Goal: Task Accomplishment & Management: Use online tool/utility

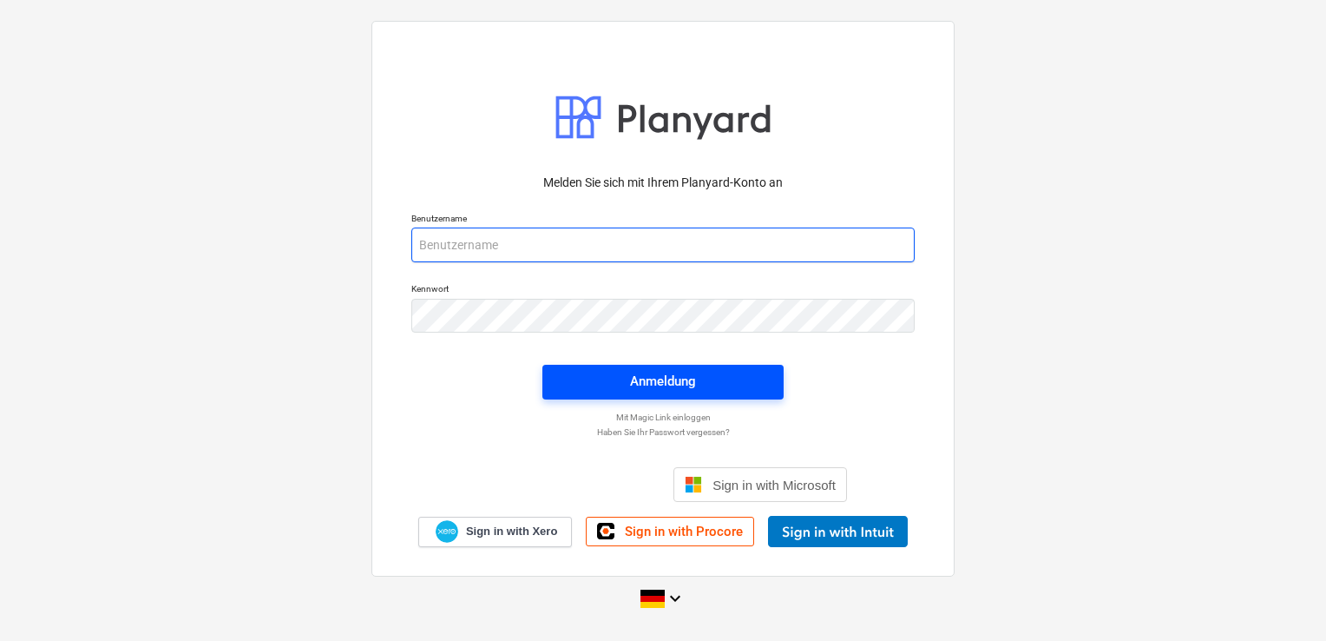
type input "marin.haramustek@galileoenergie.de"
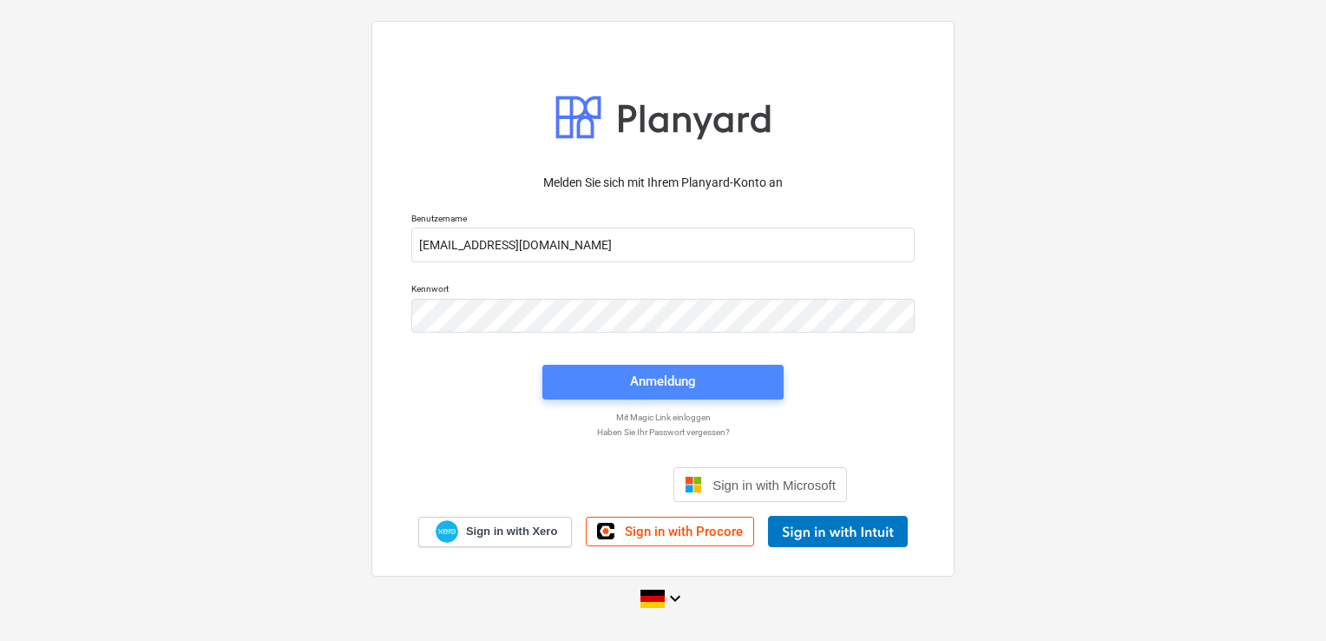
click at [652, 384] on div "Anmeldung" at bounding box center [663, 381] width 66 height 23
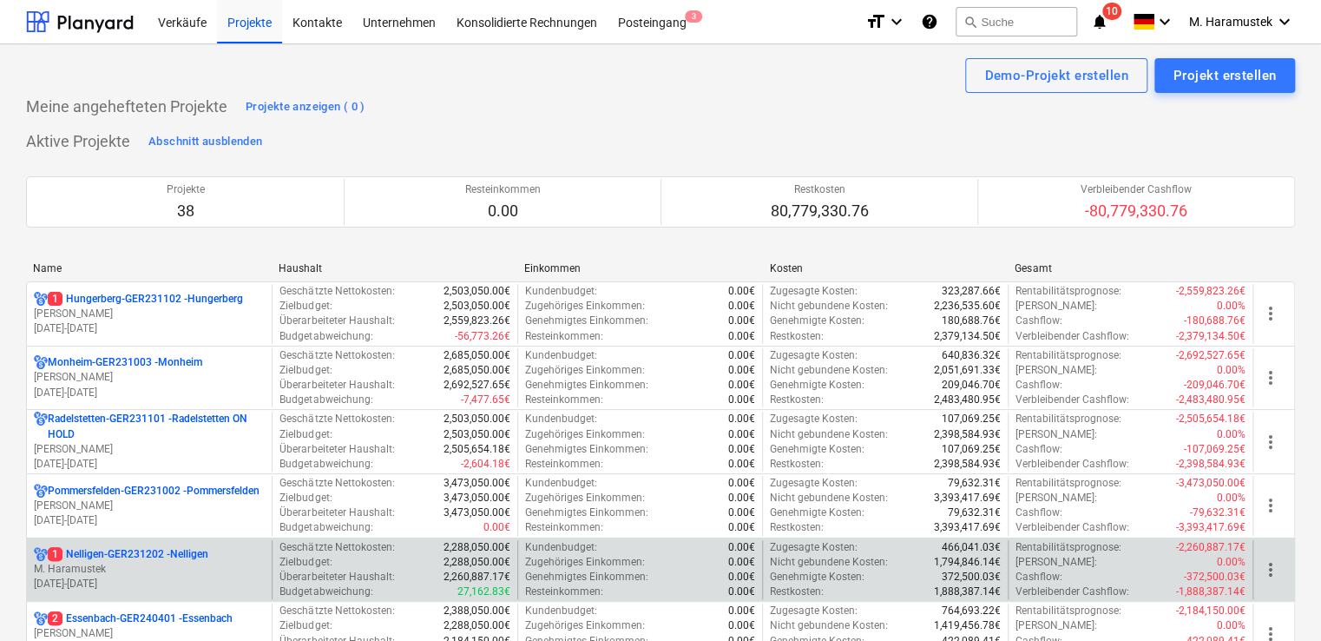
click at [174, 556] on p "1 Nelligen-GER231202 - Nelligen" at bounding box center [128, 554] width 161 height 15
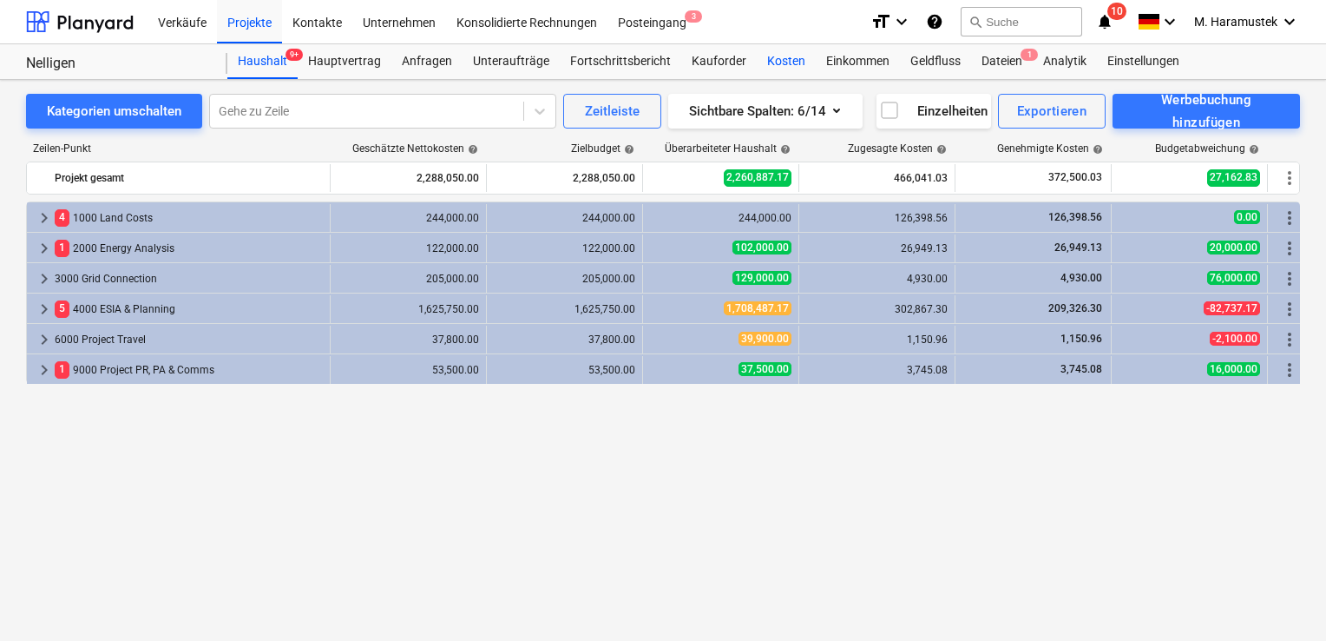
click at [781, 64] on div "Kosten" at bounding box center [786, 61] width 59 height 35
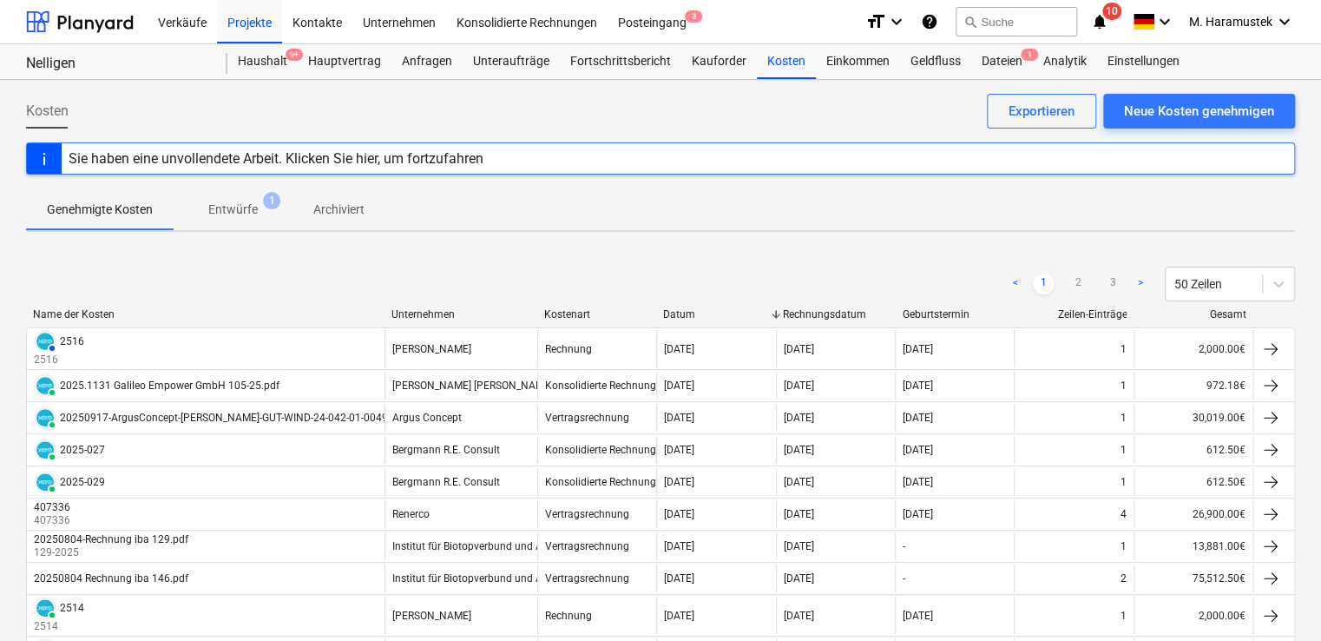
click at [445, 308] on div "Unternehmen" at bounding box center [460, 314] width 139 height 12
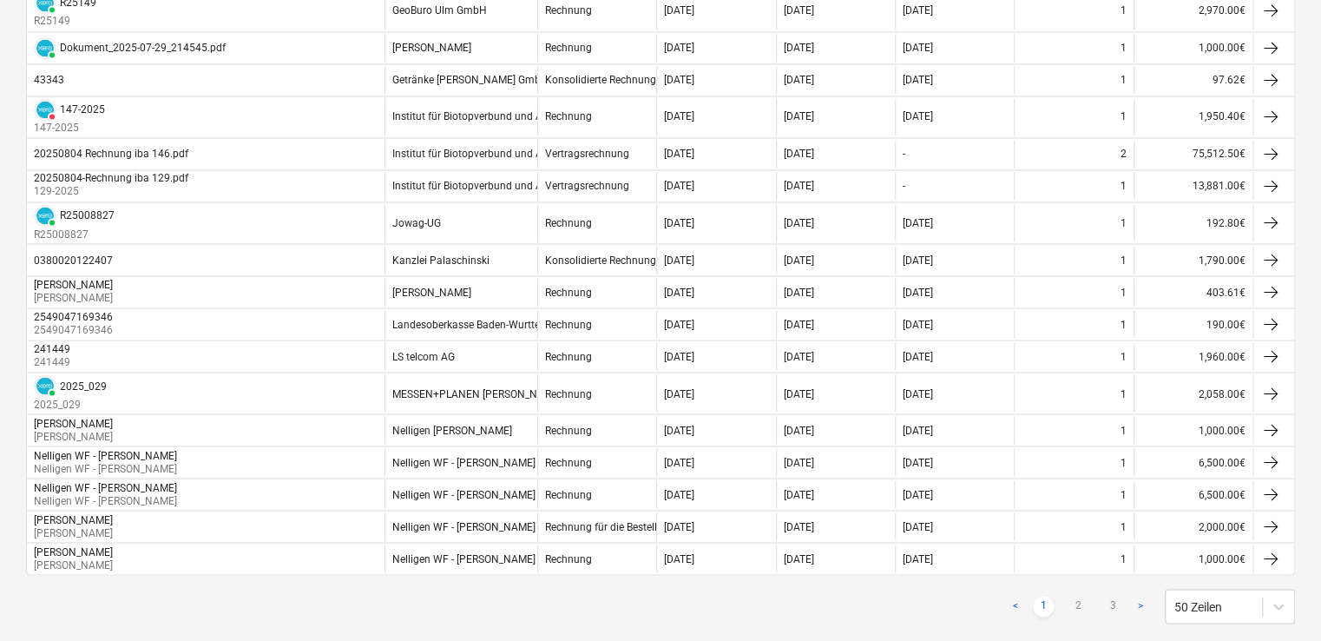
scroll to position [1448, 0]
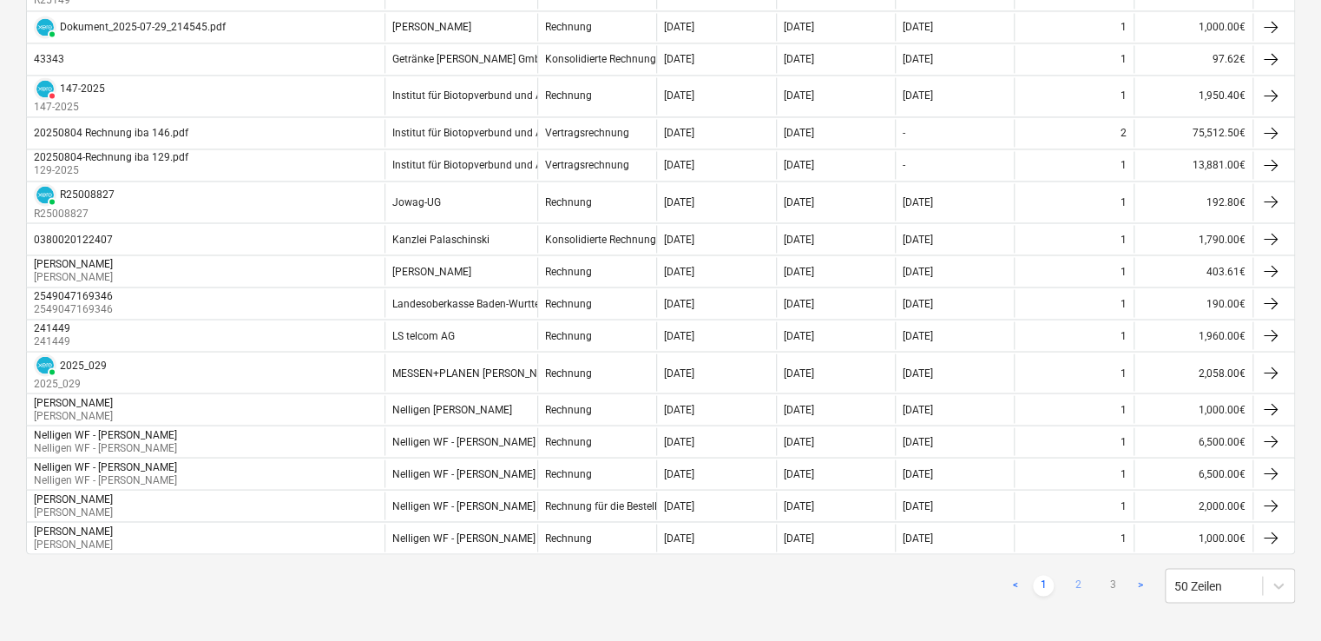
click at [1083, 575] on link "2" at bounding box center [1078, 585] width 21 height 21
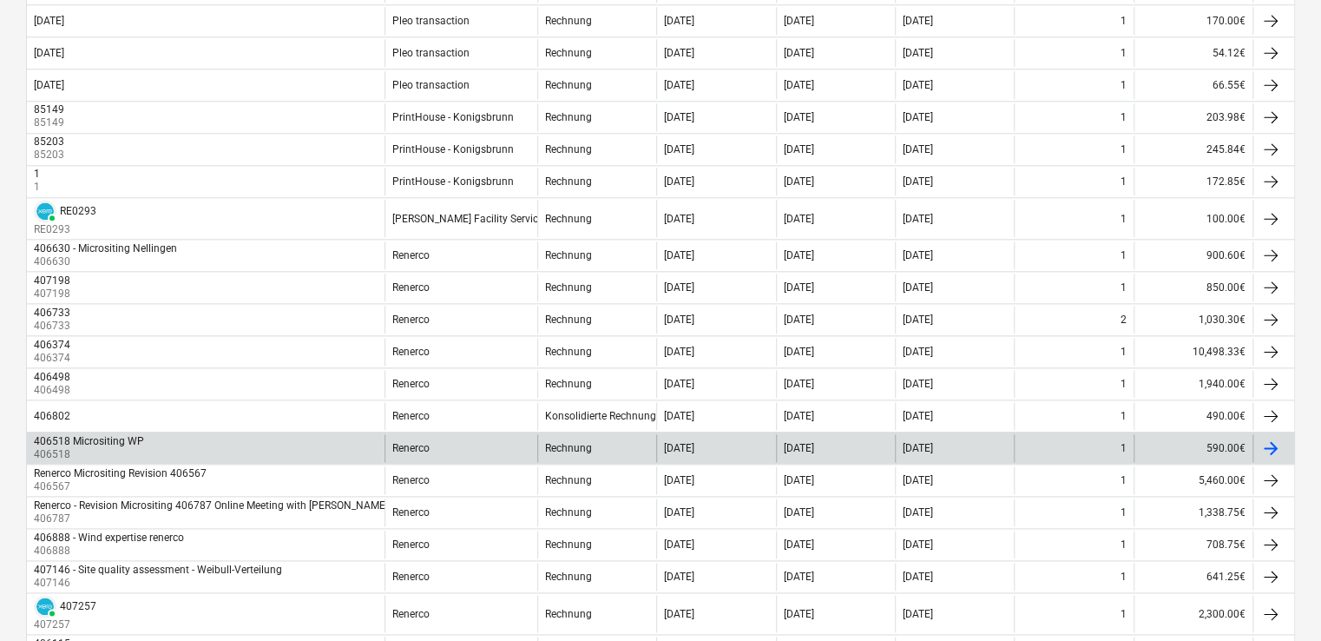
scroll to position [934, 0]
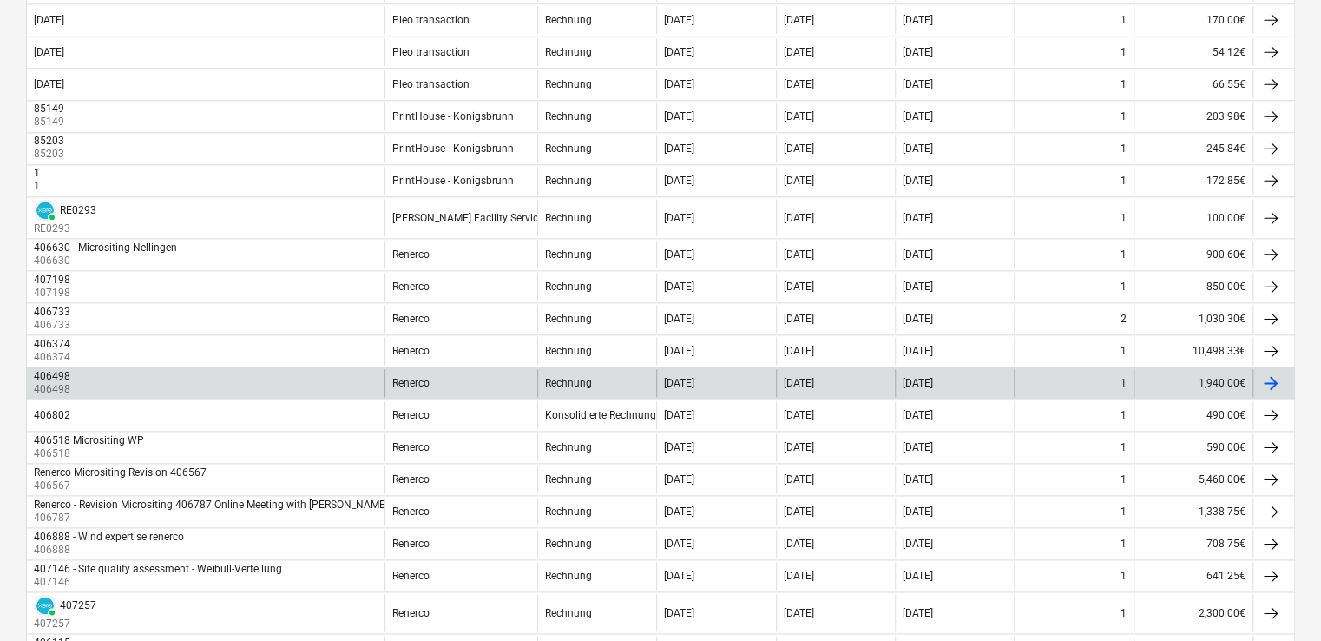
click at [76, 369] on div "406498 406498" at bounding box center [206, 383] width 358 height 28
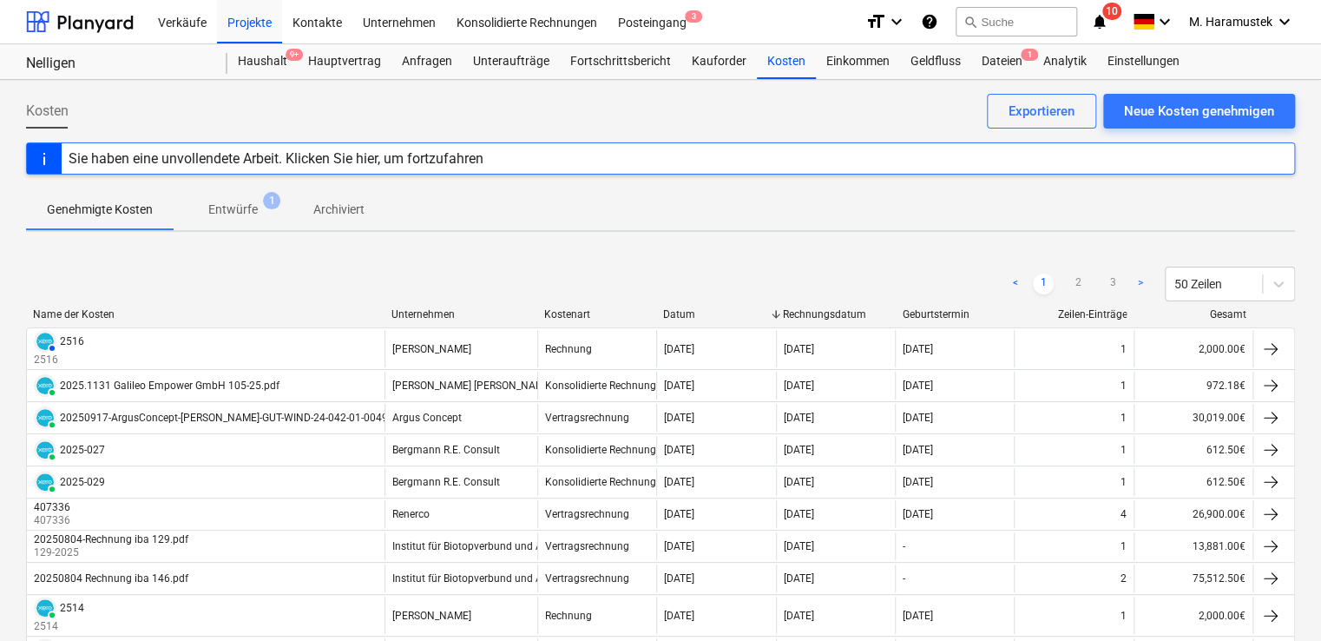
click at [458, 309] on div "Unternehmen" at bounding box center [460, 314] width 139 height 12
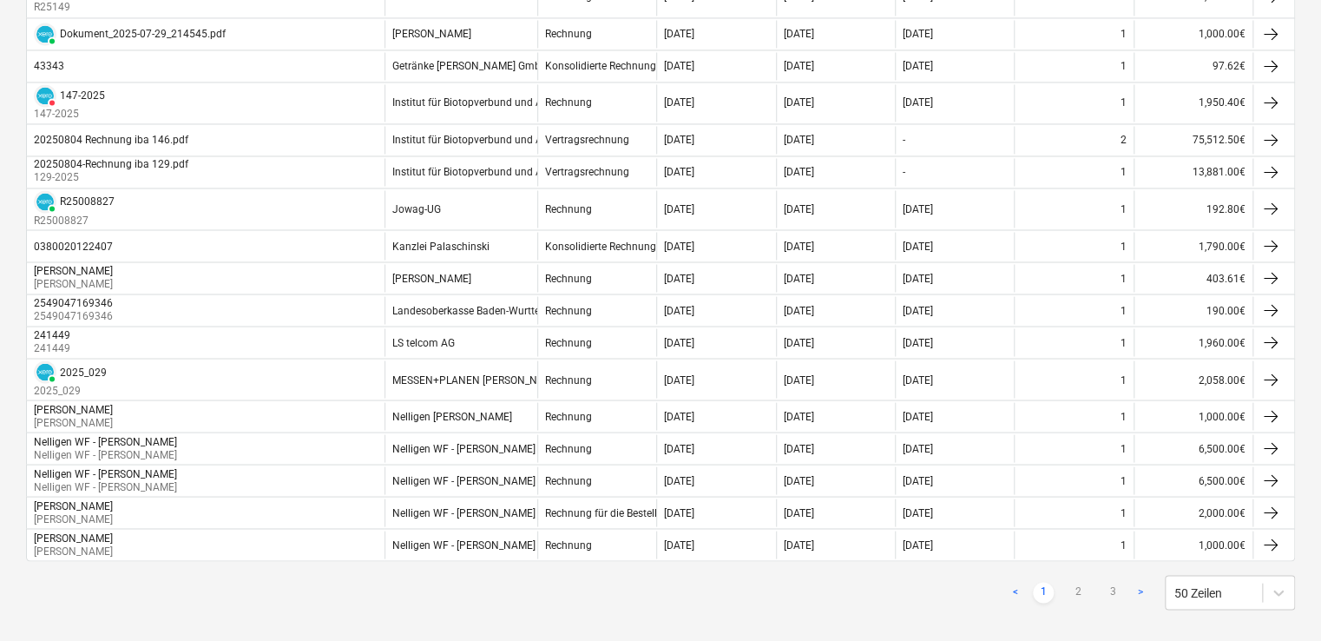
scroll to position [1448, 0]
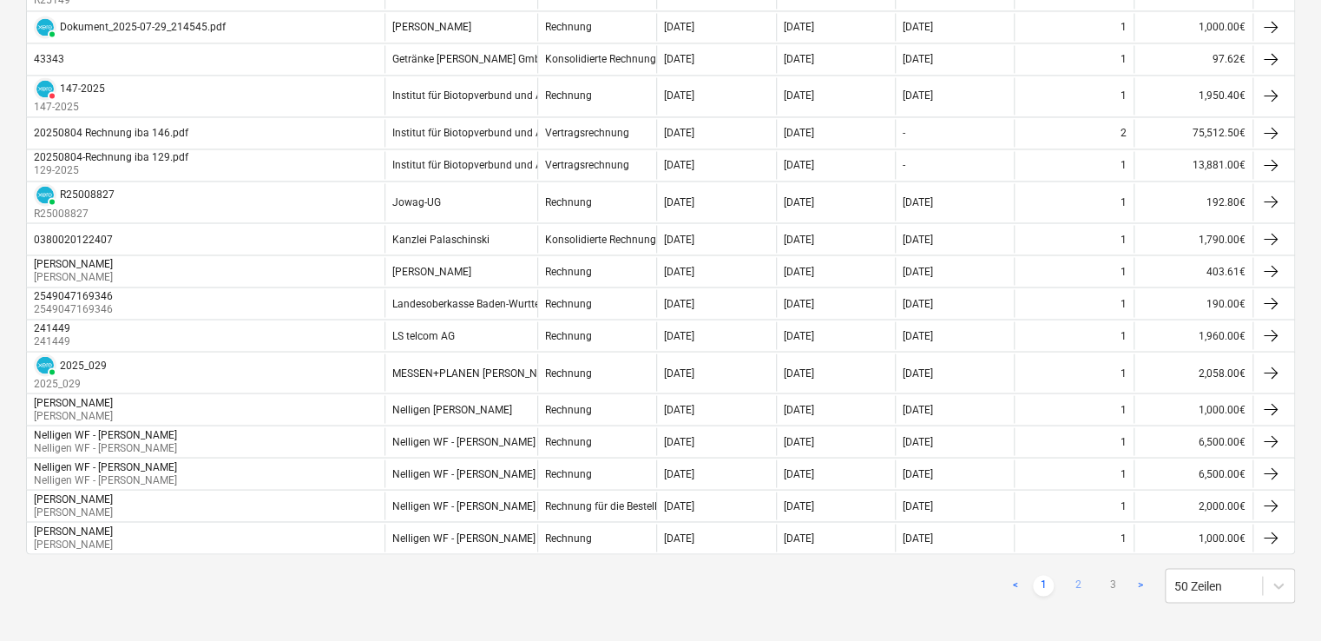
click at [1080, 575] on link "2" at bounding box center [1078, 585] width 21 height 21
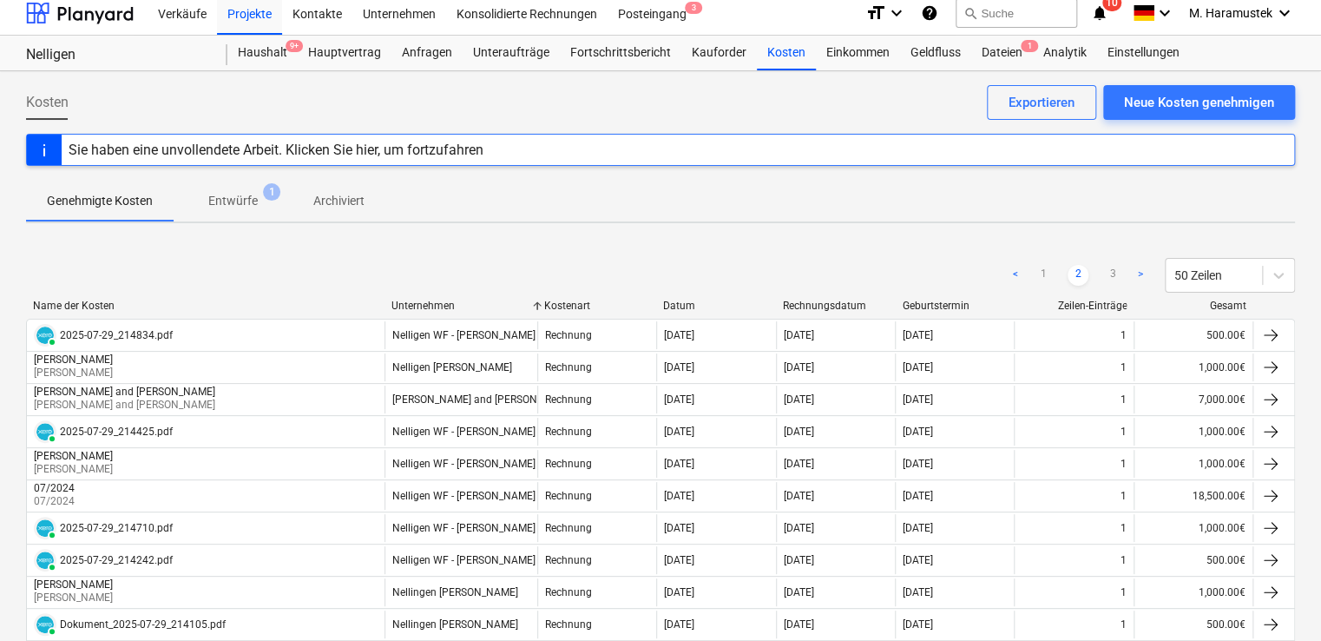
scroll to position [0, 0]
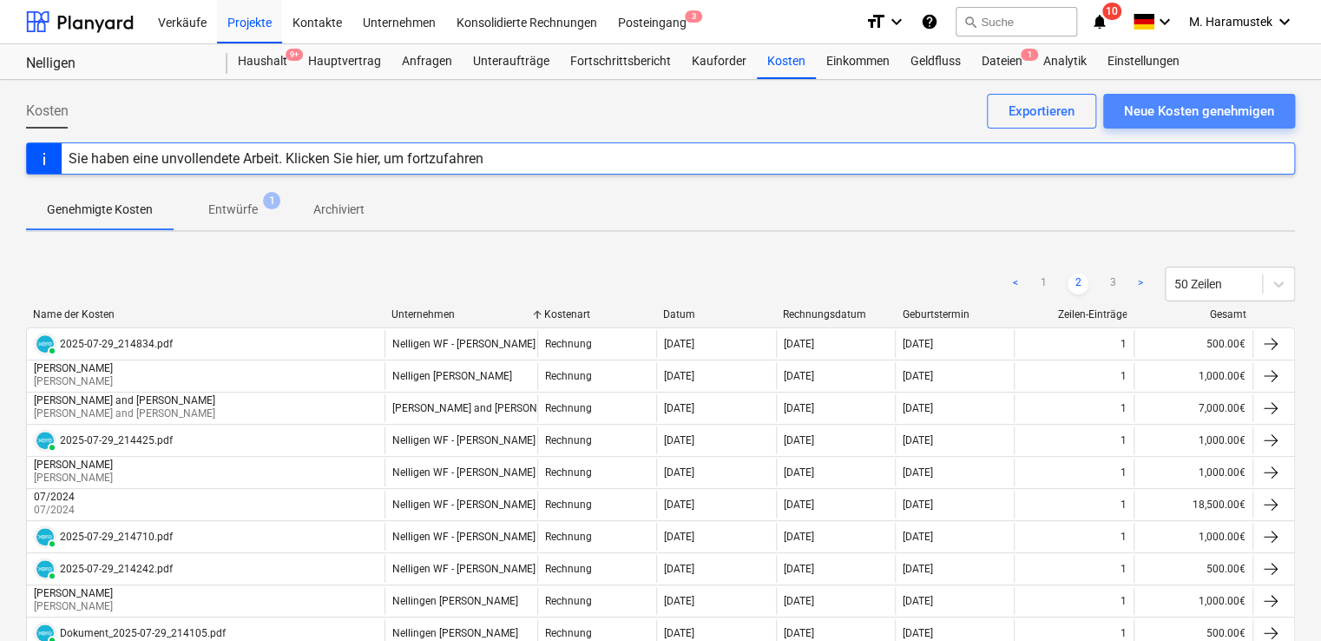
click at [1148, 109] on div "Neue Kosten genehmigen" at bounding box center [1199, 111] width 150 height 23
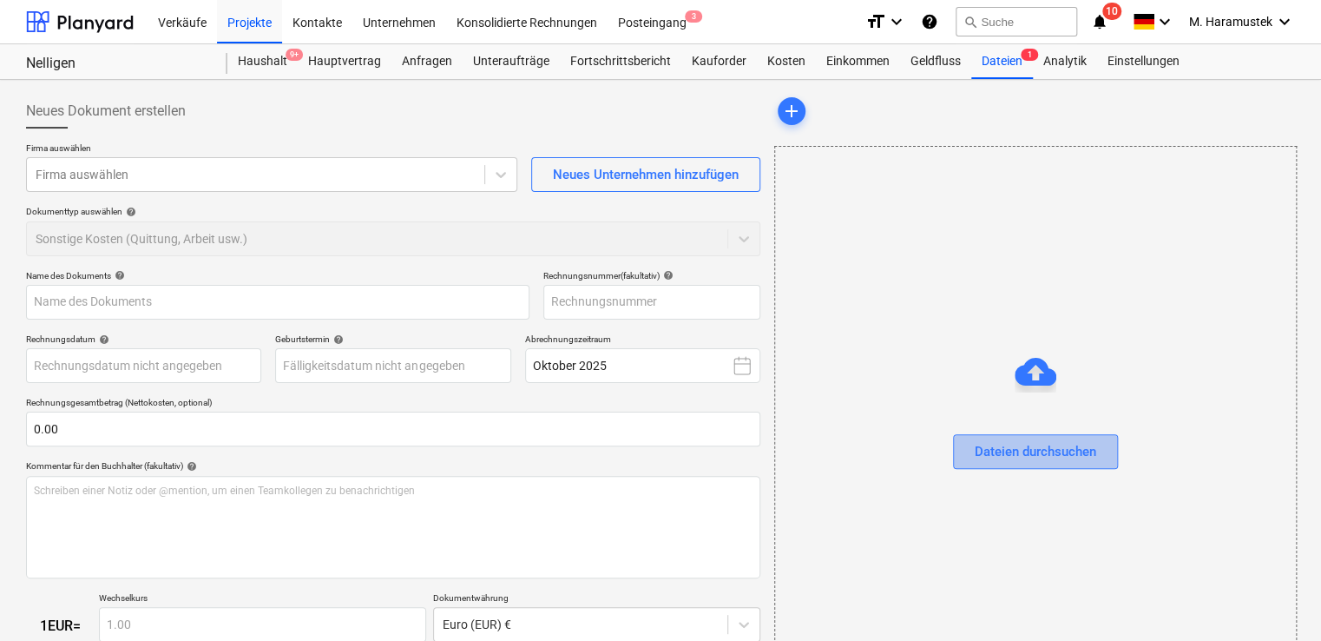
click at [1013, 443] on div "Dateien durchsuchen" at bounding box center [1036, 451] width 122 height 23
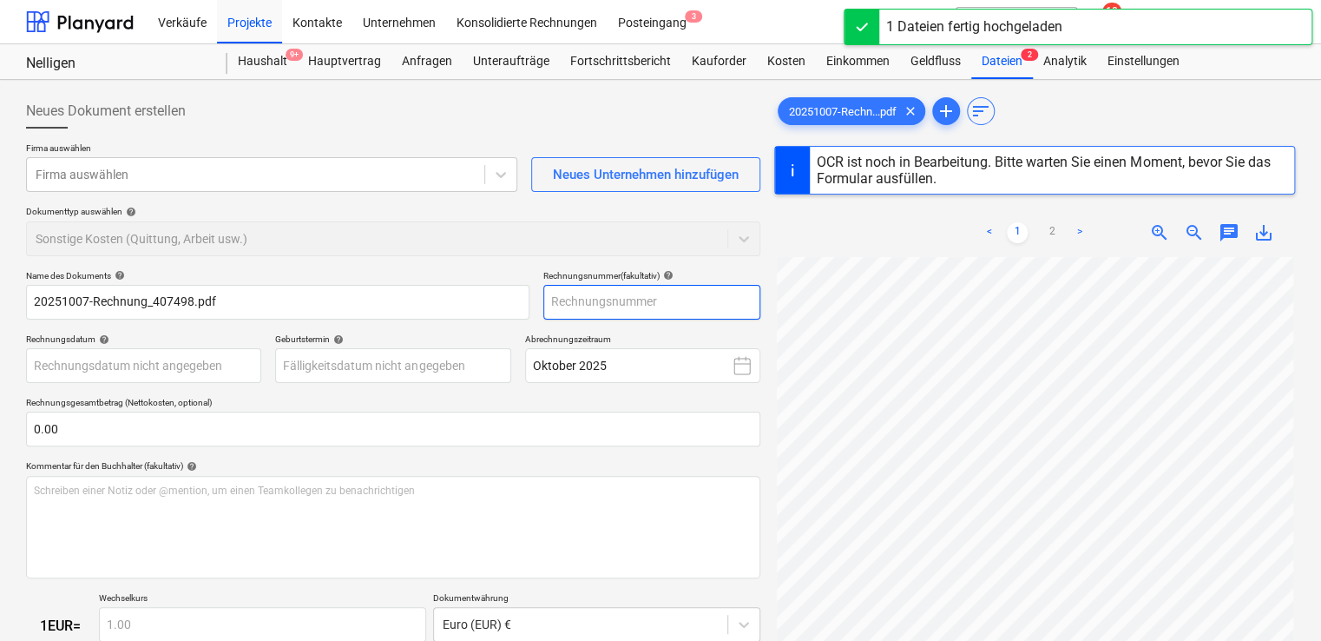
type input "407498"
type input "22 Jul 2025"
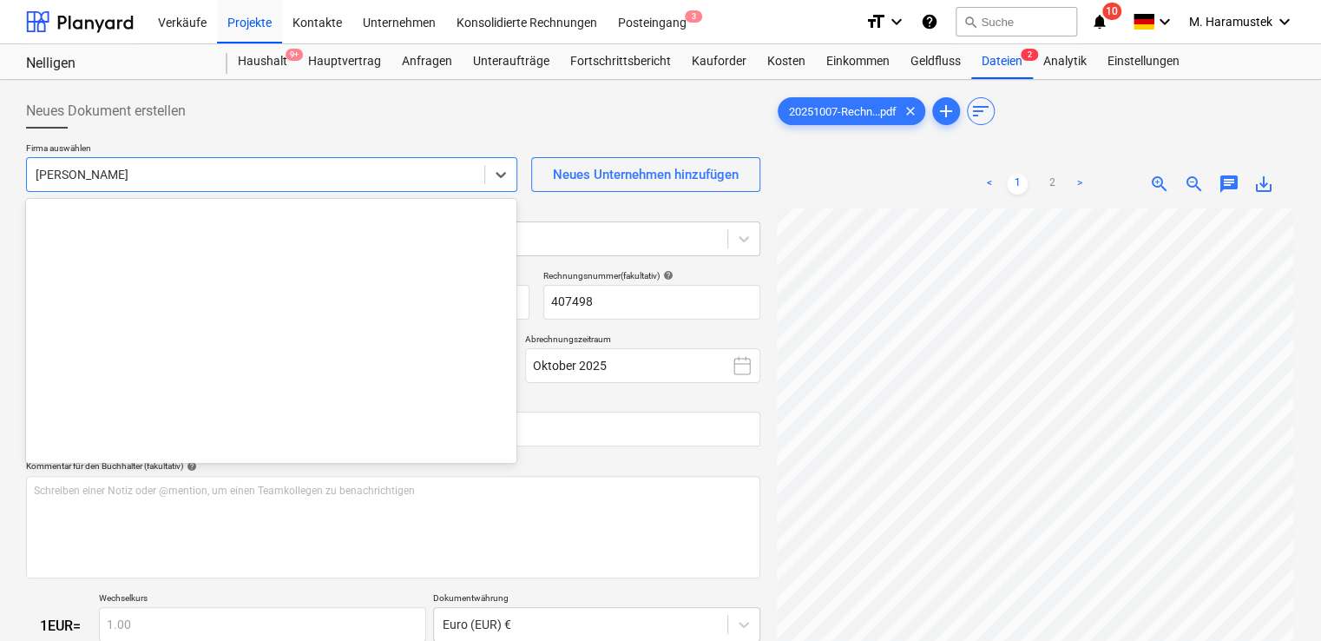
click at [236, 176] on div at bounding box center [256, 174] width 440 height 17
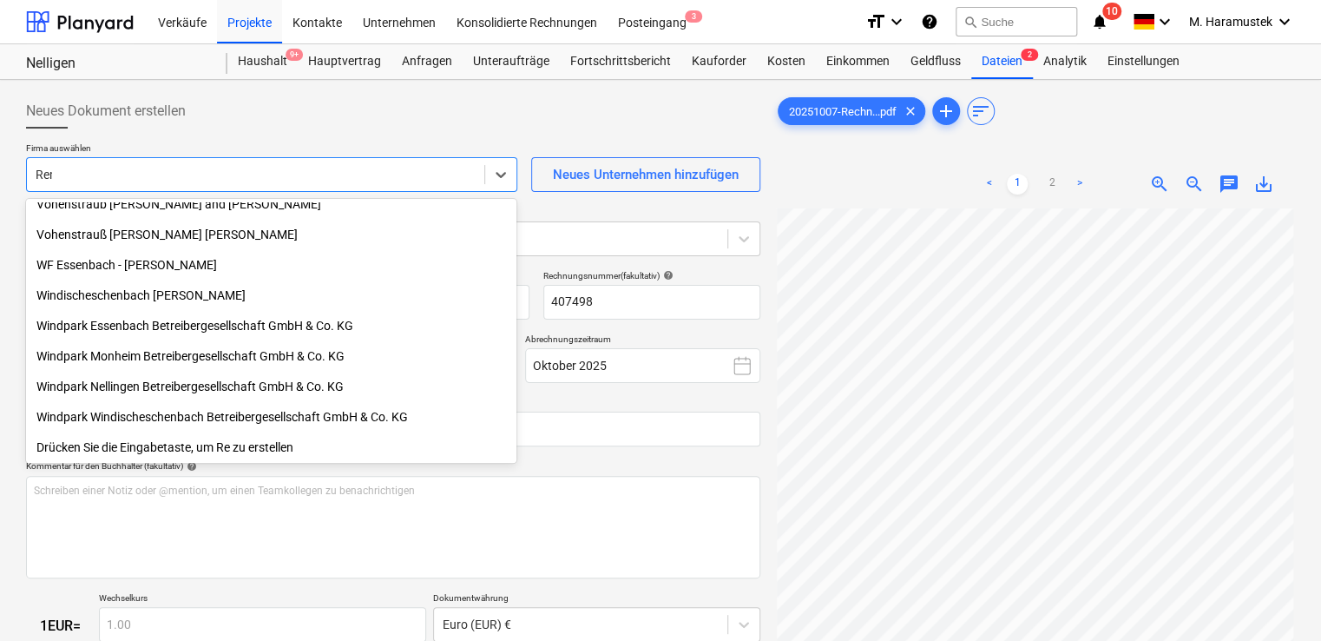
scroll to position [378, 0]
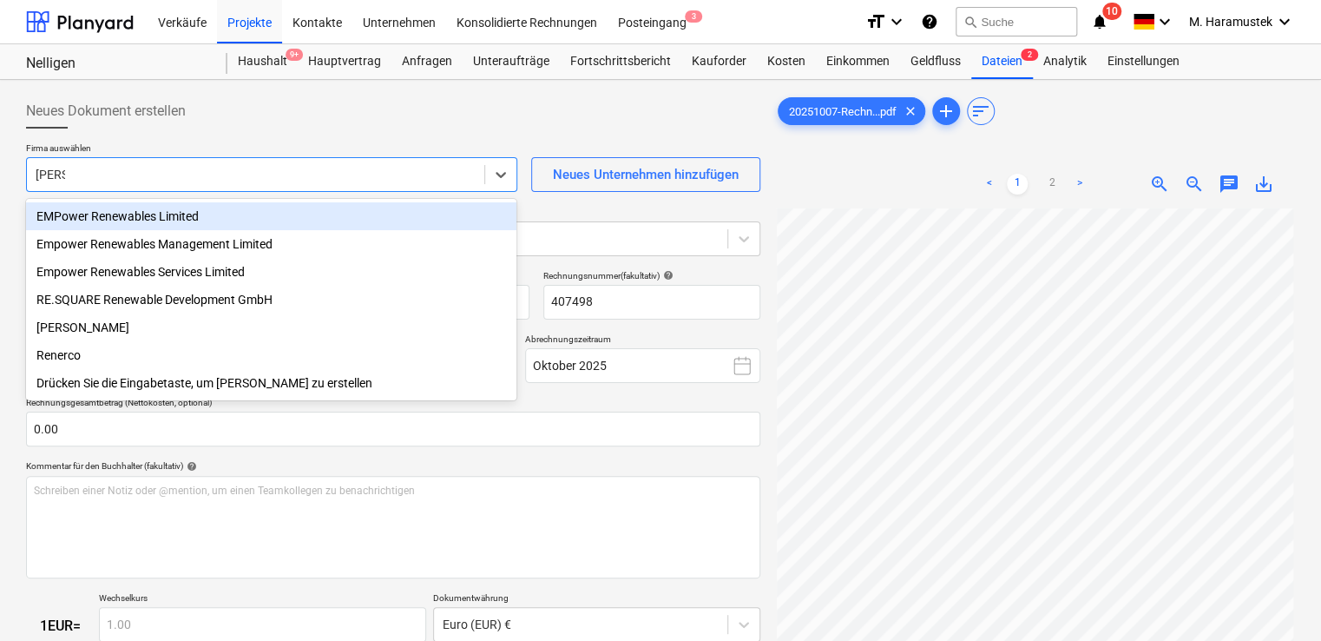
type input "Rener"
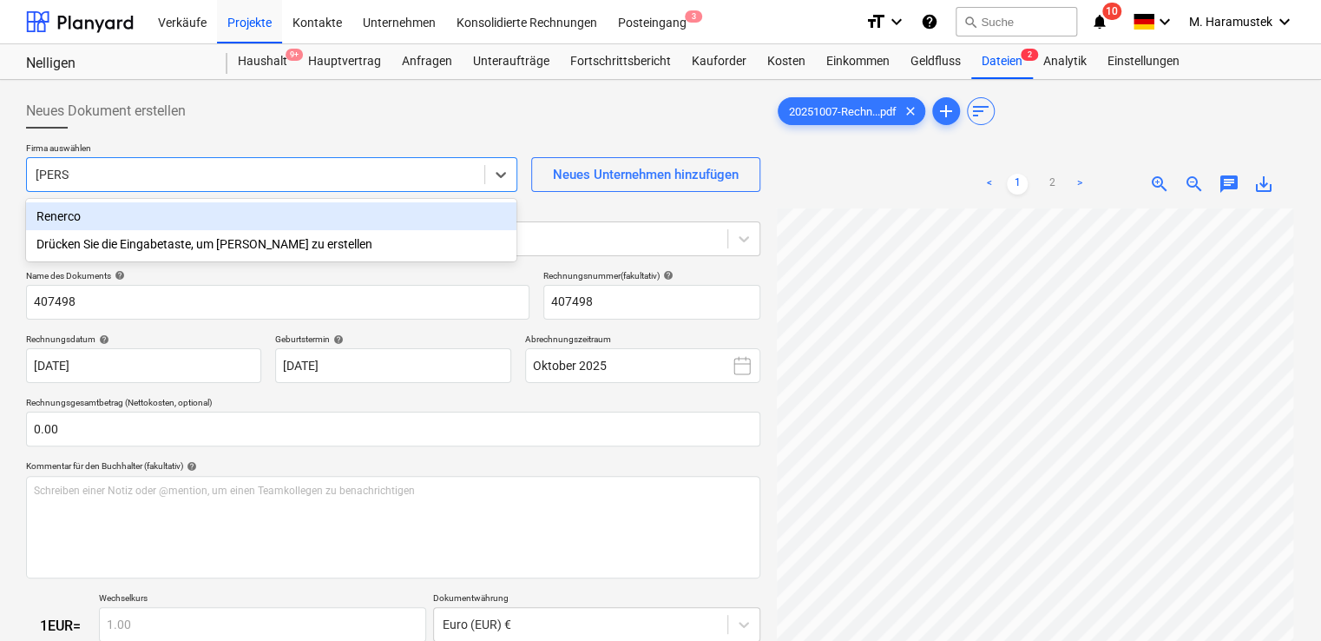
click at [142, 220] on div "Renerco" at bounding box center [271, 216] width 490 height 28
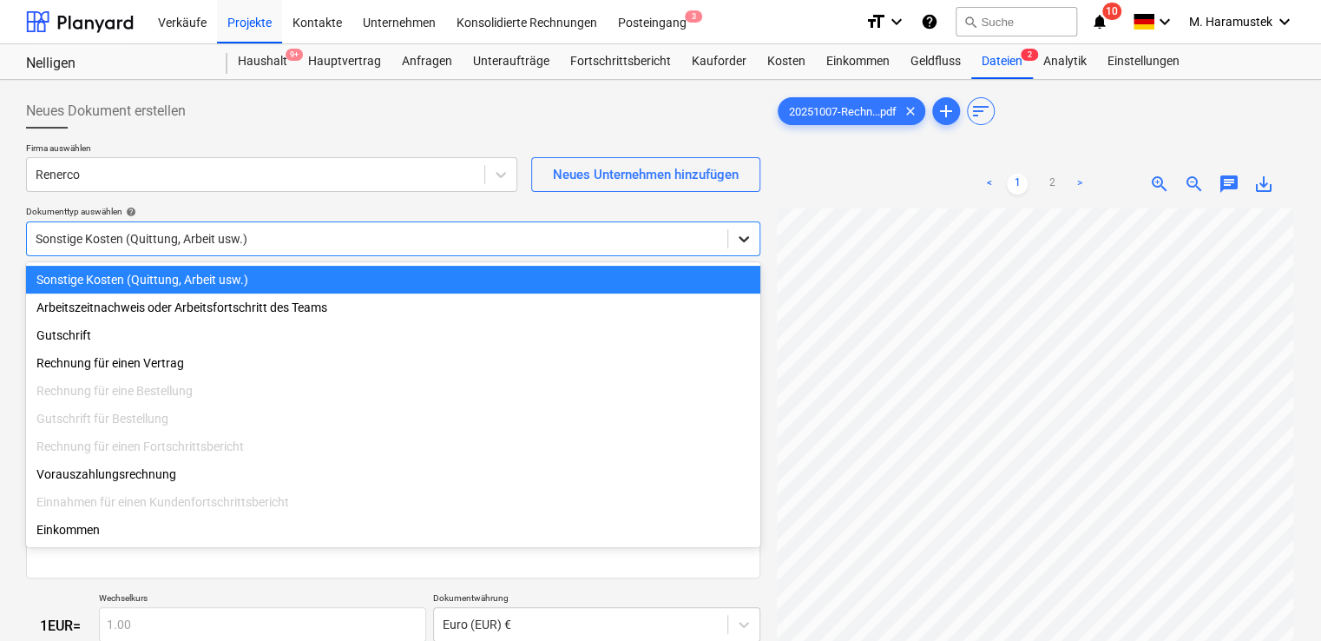
click at [740, 235] on icon at bounding box center [743, 238] width 17 height 17
click at [278, 287] on div "Sonstige Kosten (Quittung, Arbeit usw.)" at bounding box center [393, 280] width 734 height 28
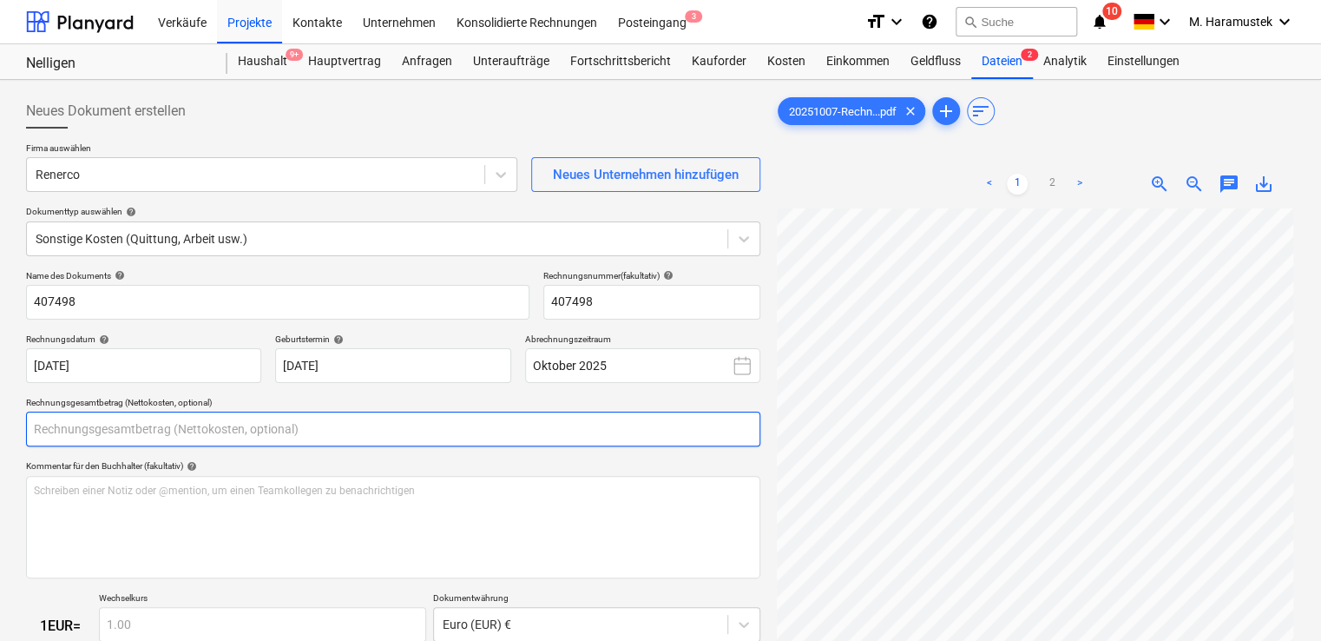
click at [67, 431] on input "text" at bounding box center [393, 428] width 734 height 35
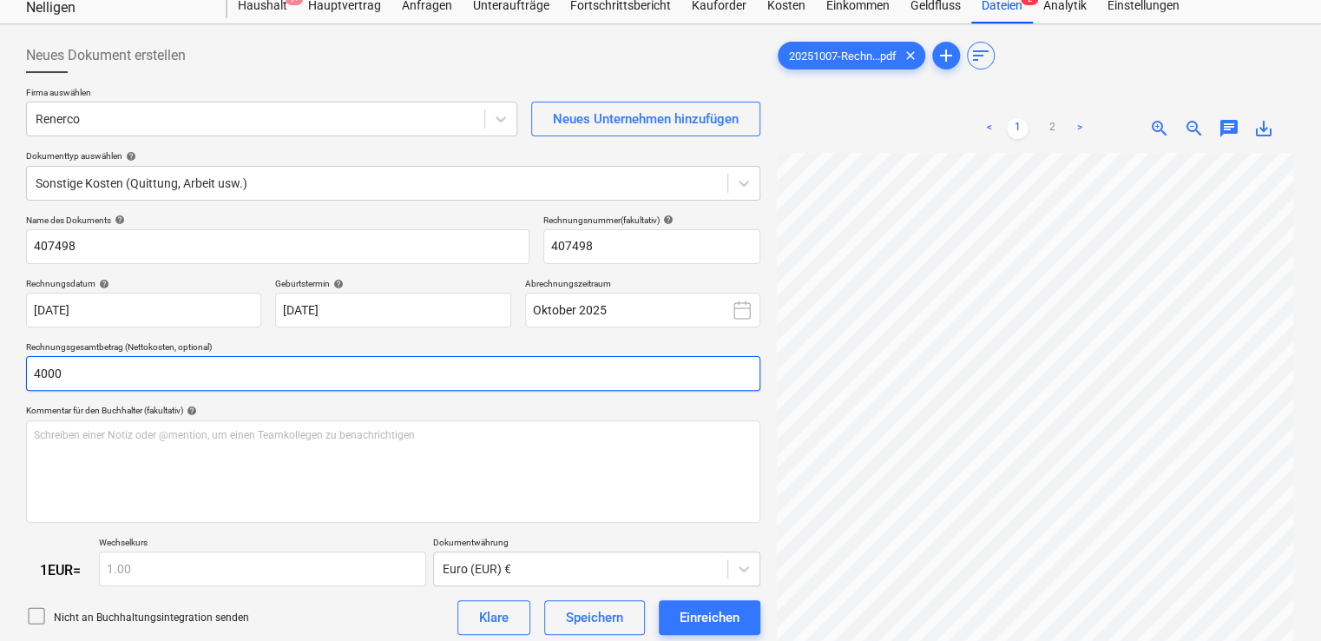
scroll to position [62, 0]
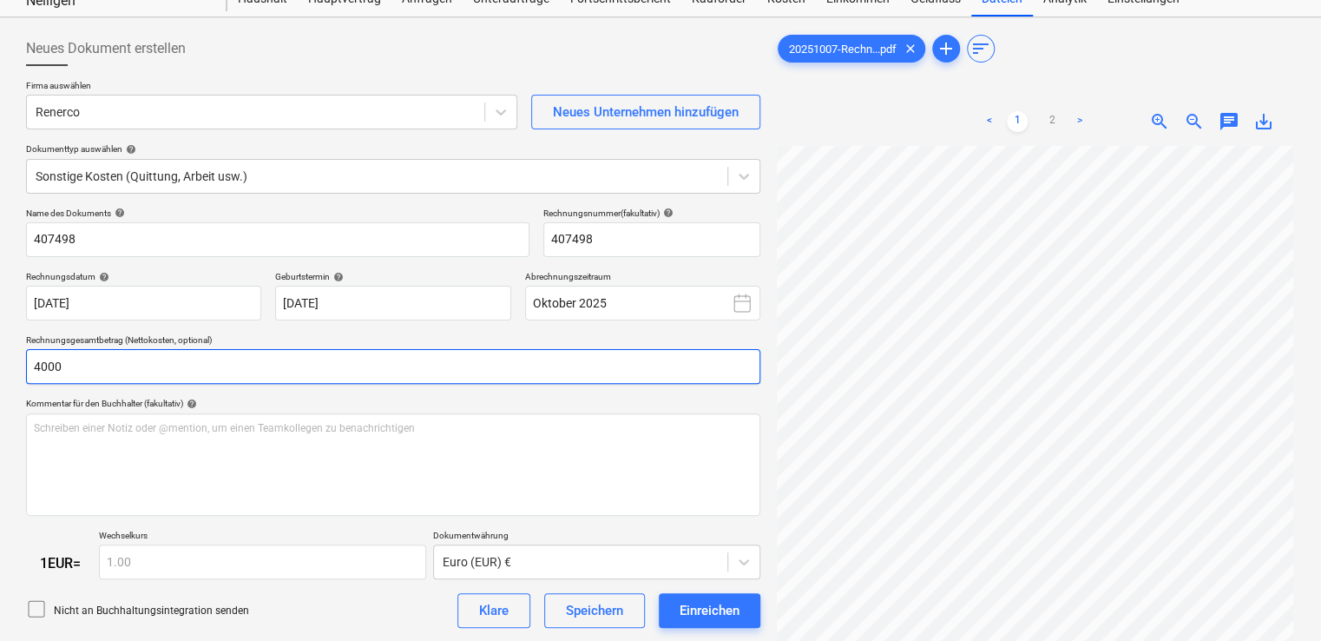
click at [72, 373] on input "4000" at bounding box center [393, 366] width 734 height 35
click at [108, 354] on input "4000" at bounding box center [393, 366] width 734 height 35
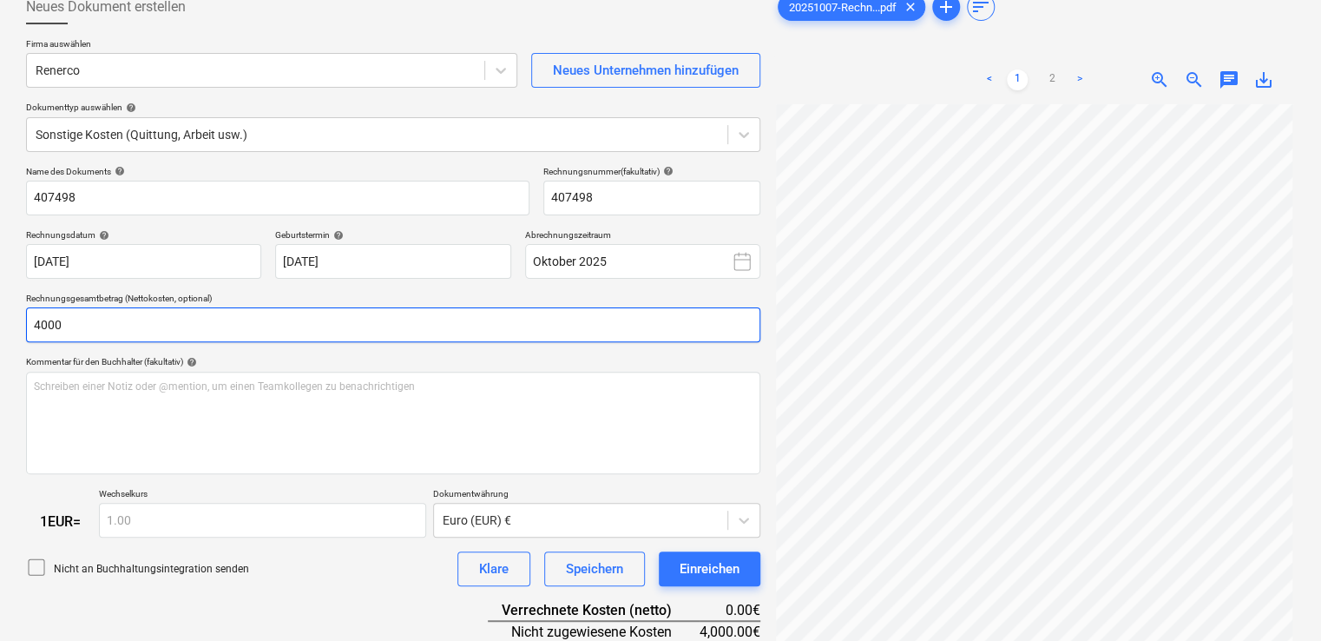
scroll to position [104, 0]
click at [38, 324] on input "4000" at bounding box center [393, 324] width 734 height 35
click at [88, 320] on input "4.000" at bounding box center [393, 324] width 734 height 35
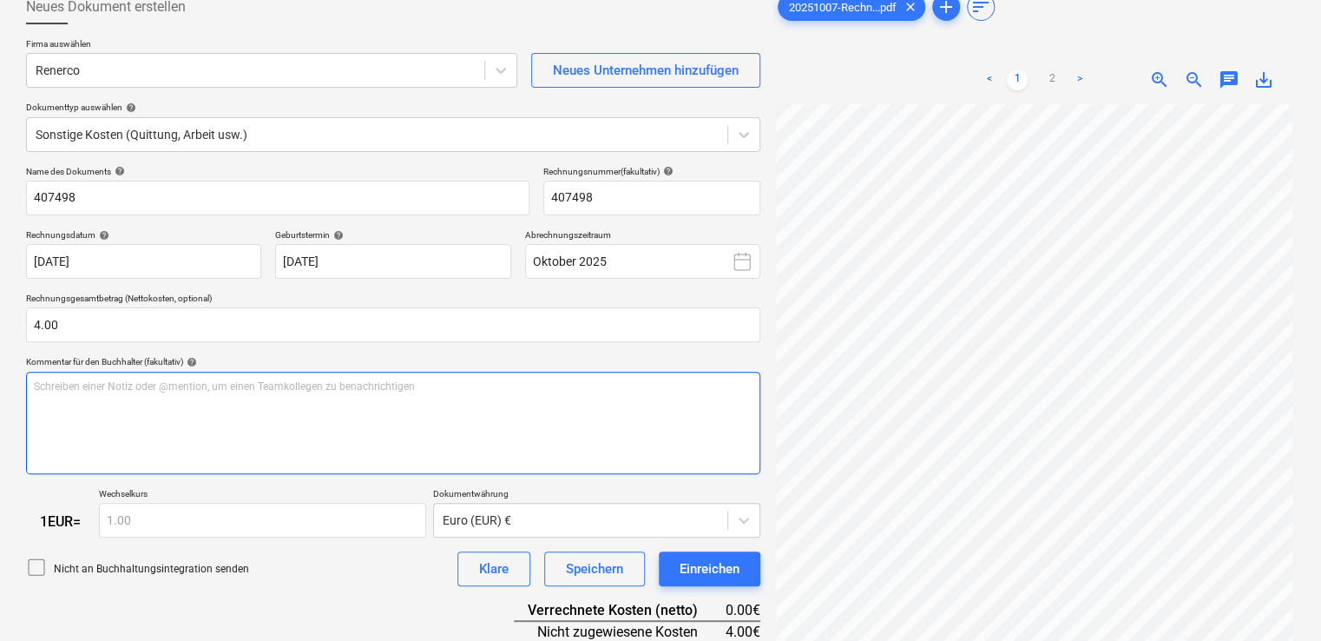
click at [73, 400] on div "Schreiben einer Notiz oder @mention, um einen Teamkollegen zu benachrichtigen ﻿" at bounding box center [393, 423] width 734 height 102
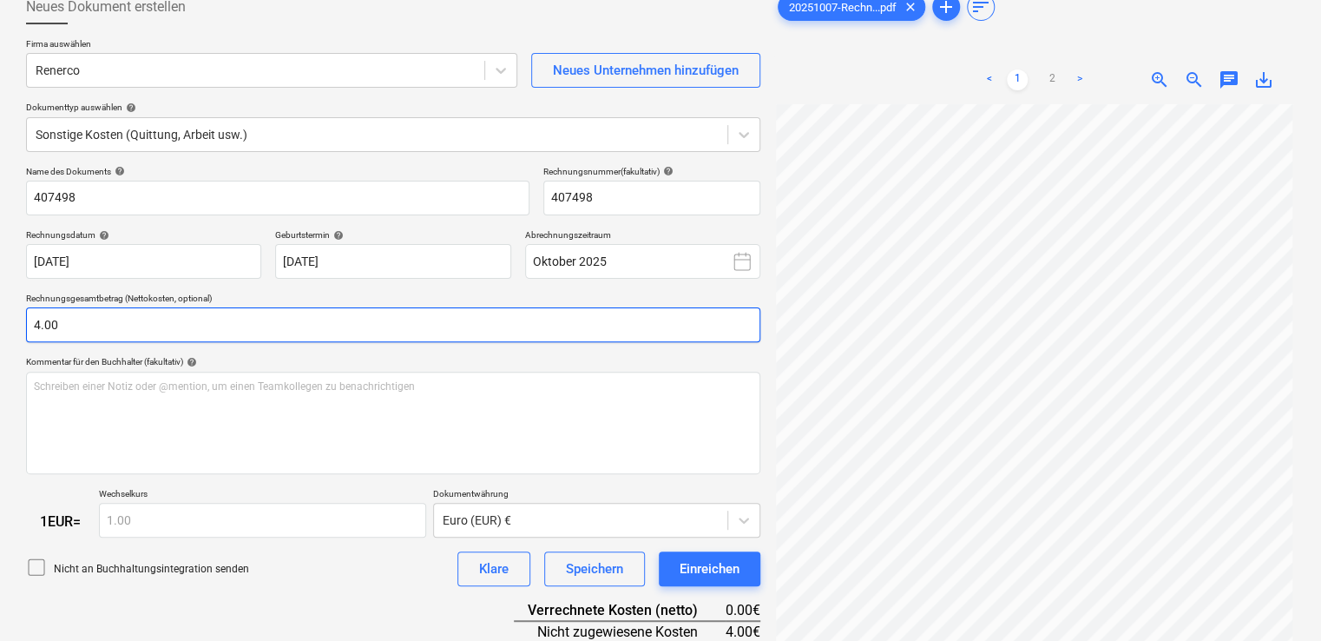
type input "4"
click at [73, 323] on input "4" at bounding box center [393, 324] width 734 height 35
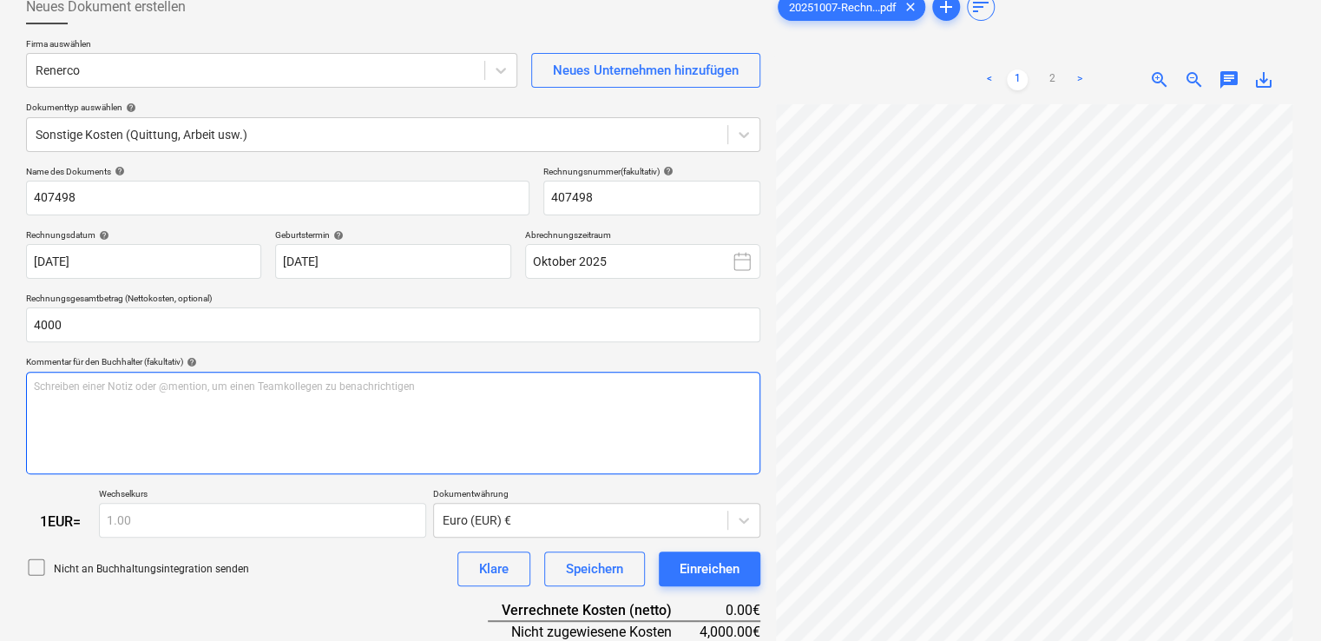
type input "4,000.00"
click at [48, 416] on div "Schreiben einer Notiz oder @mention, um einen Teamkollegen zu benachrichtigen ﻿" at bounding box center [393, 423] width 734 height 102
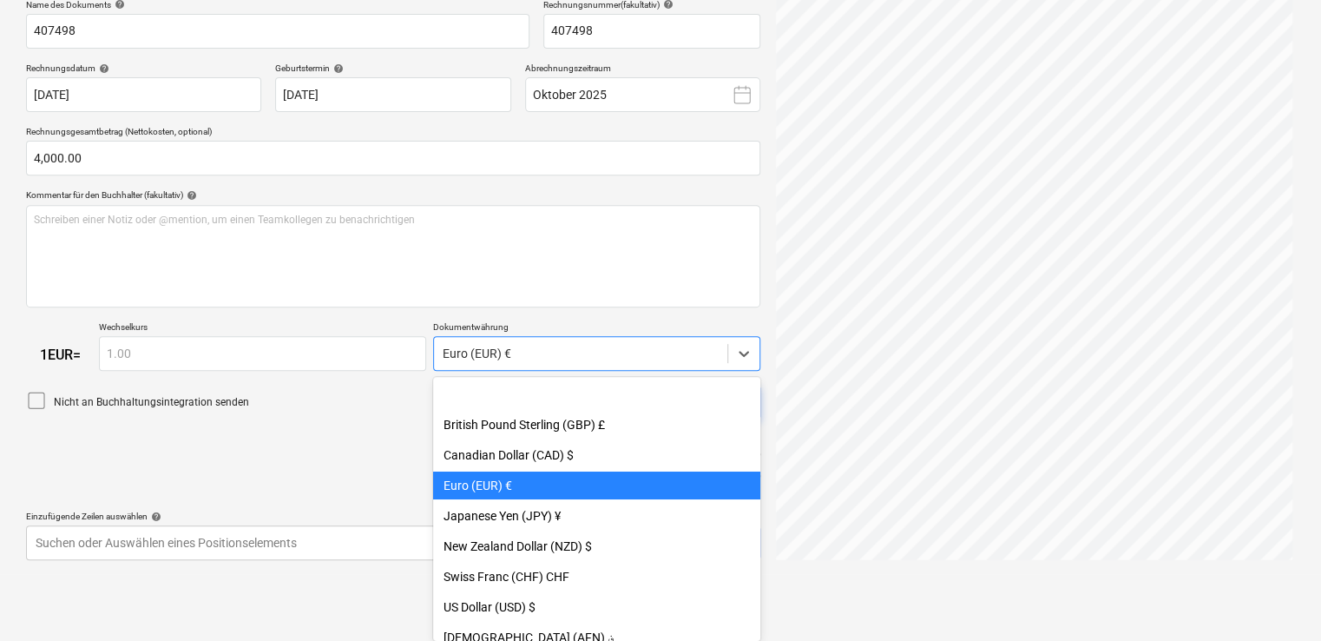
scroll to position [90, 0]
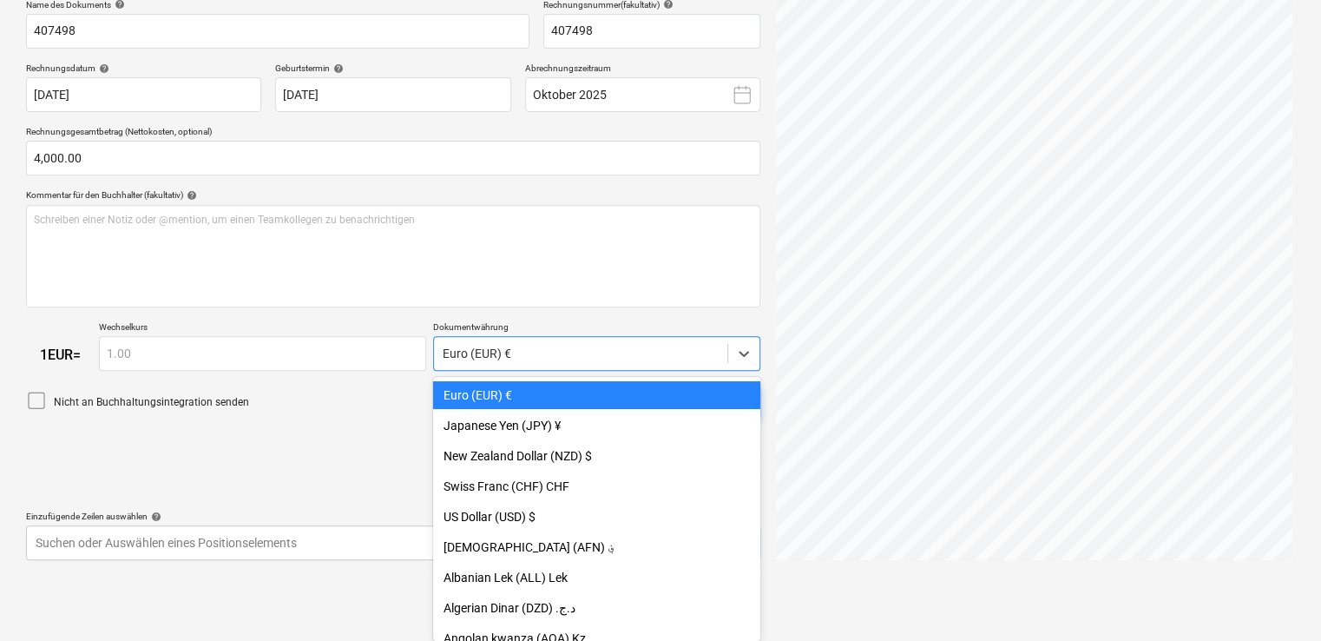
click at [527, 370] on body "Verkäufe Projekte Kontakte Unternehmen Konsolidierte Rechnungen Posteingang 3 f…" at bounding box center [660, 49] width 1321 height 641
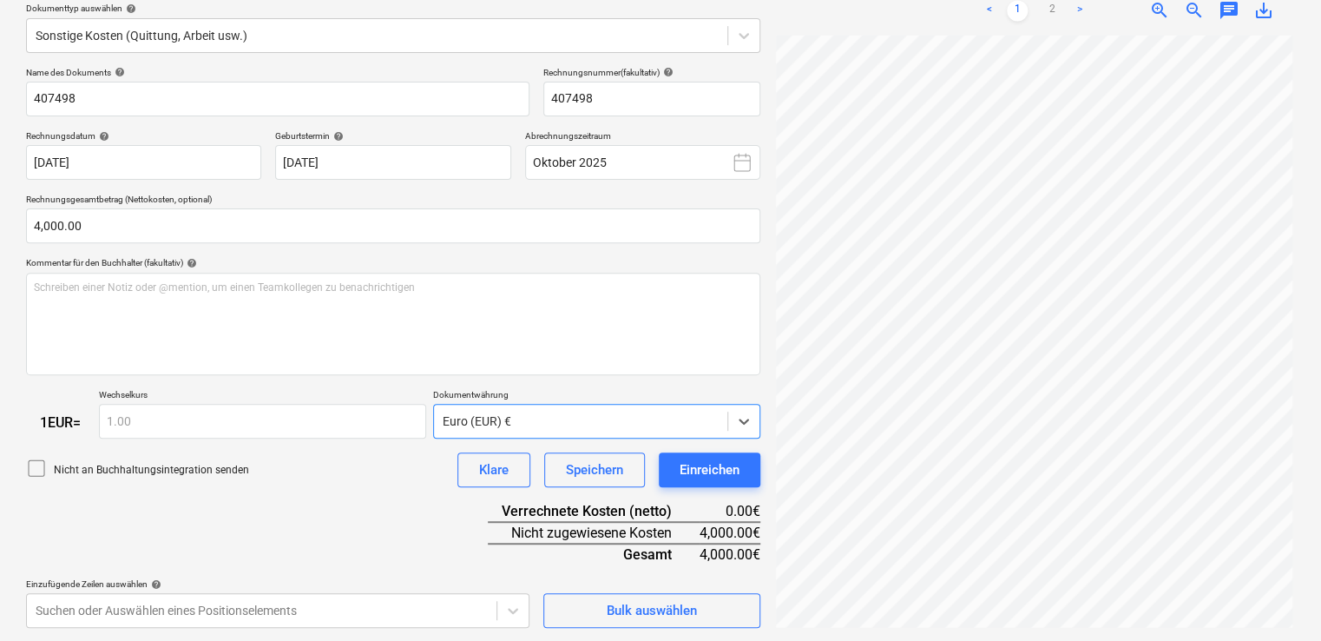
click at [532, 354] on div "Name des Dokuments help 407498 Rechnungsnummer (fakultativ) help 407498 Rechnun…" at bounding box center [393, 348] width 734 height 562
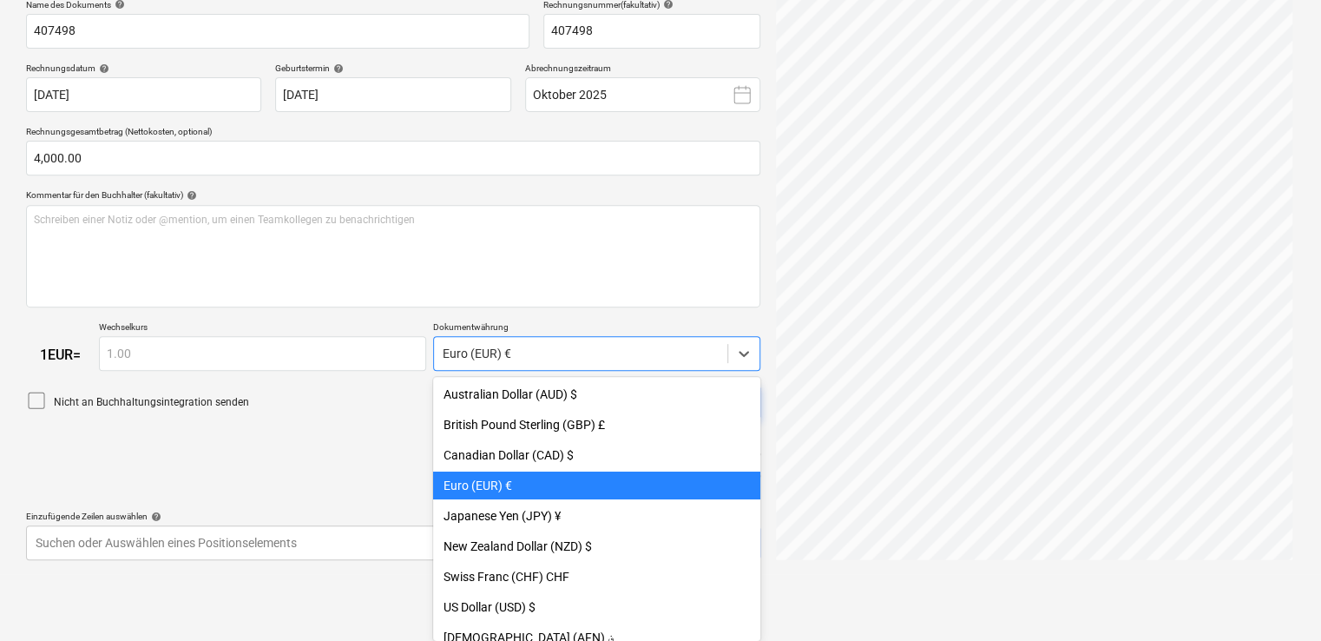
scroll to position [90, 0]
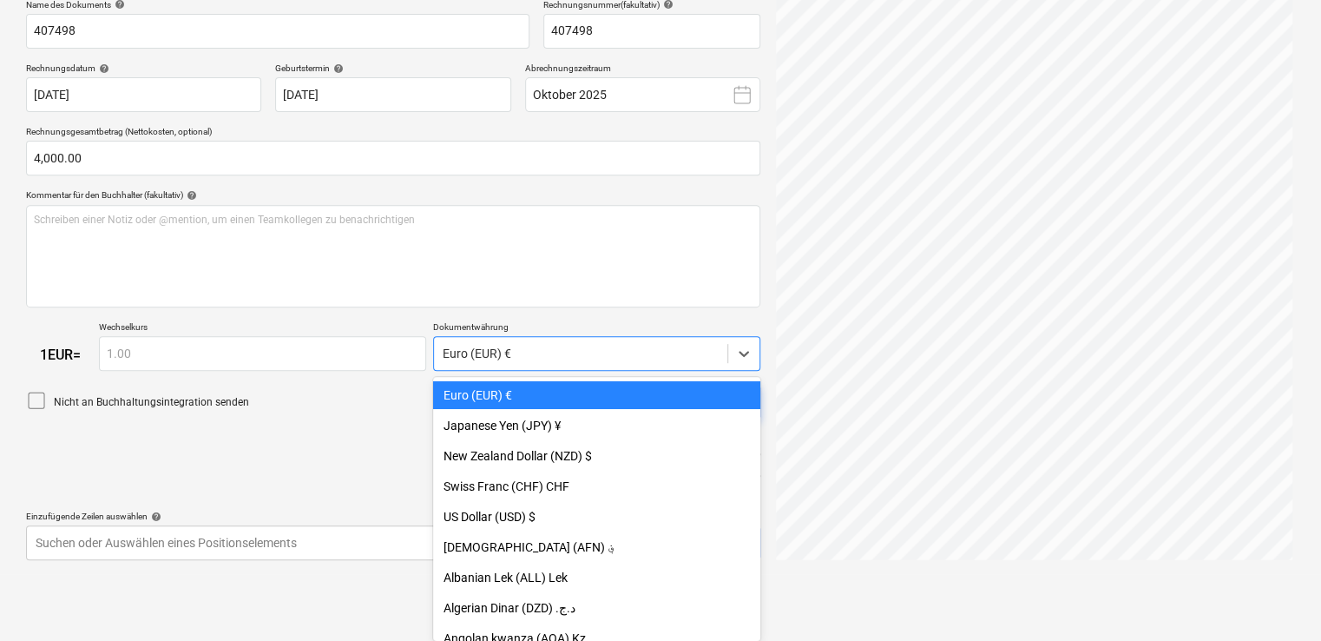
click at [665, 370] on body "Verkäufe Projekte Kontakte Unternehmen Konsolidierte Rechnungen Posteingang 3 f…" at bounding box center [660, 49] width 1321 height 641
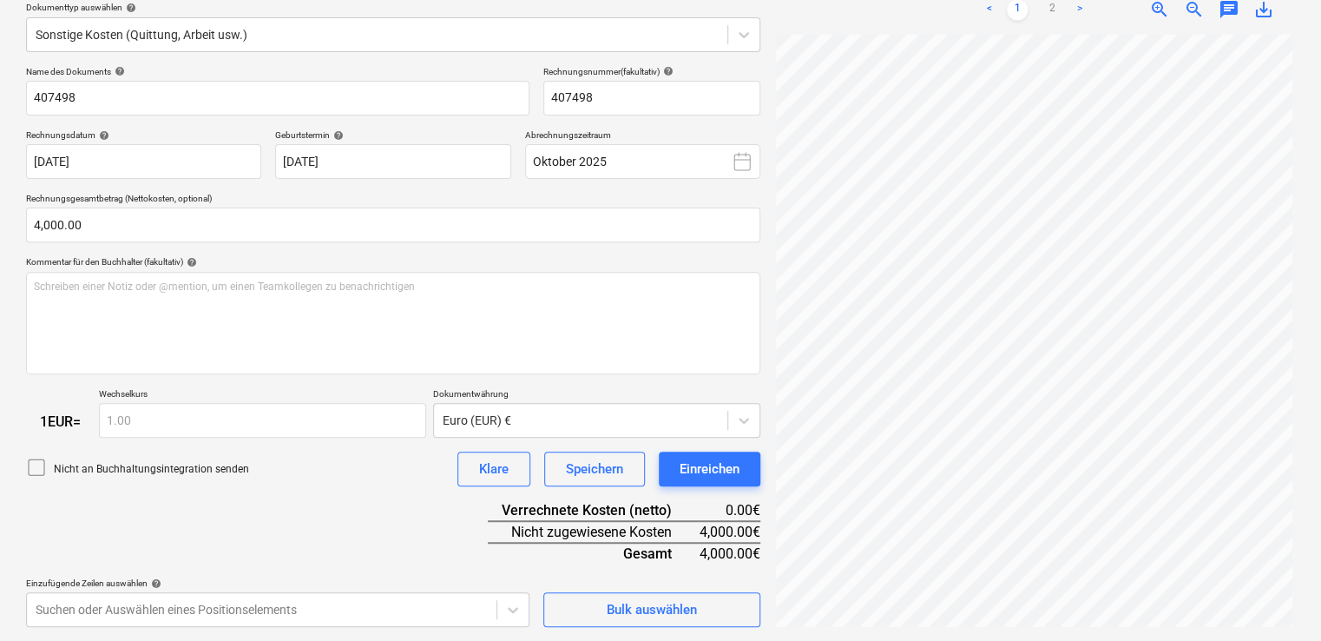
scroll to position [203, 0]
click at [662, 307] on div "Name des Dokuments help 407498 Rechnungsnummer (fakultativ) help 407498 Rechnun…" at bounding box center [393, 348] width 734 height 562
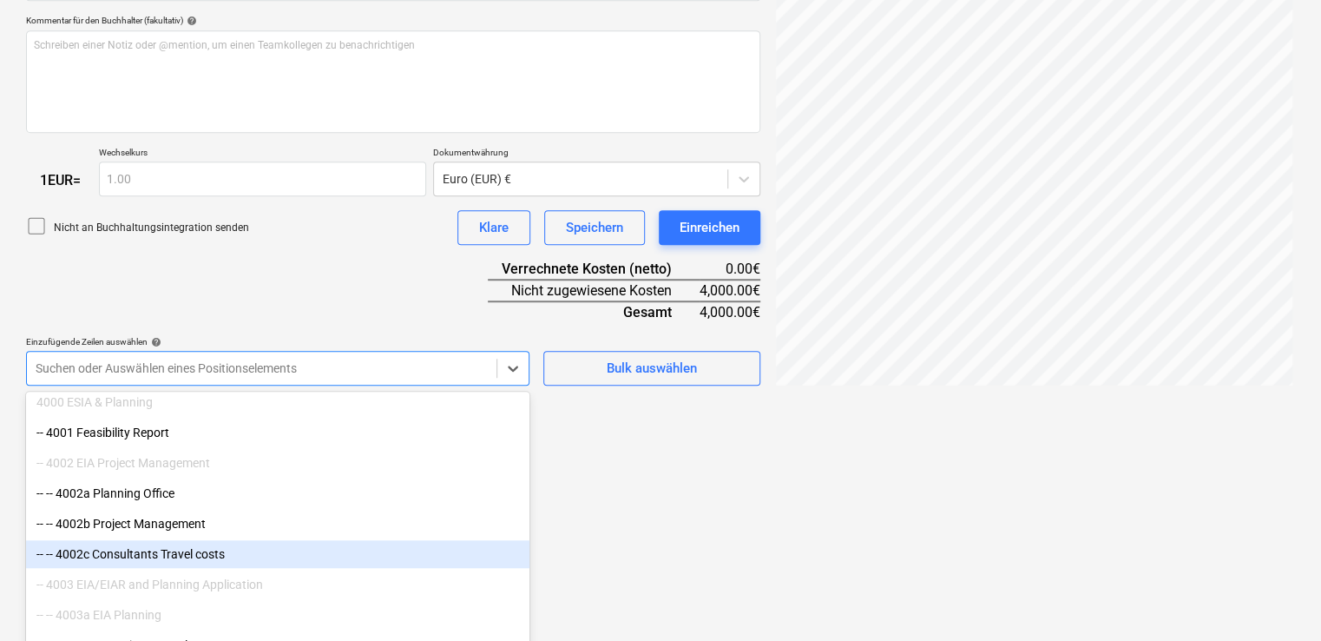
scroll to position [859, 0]
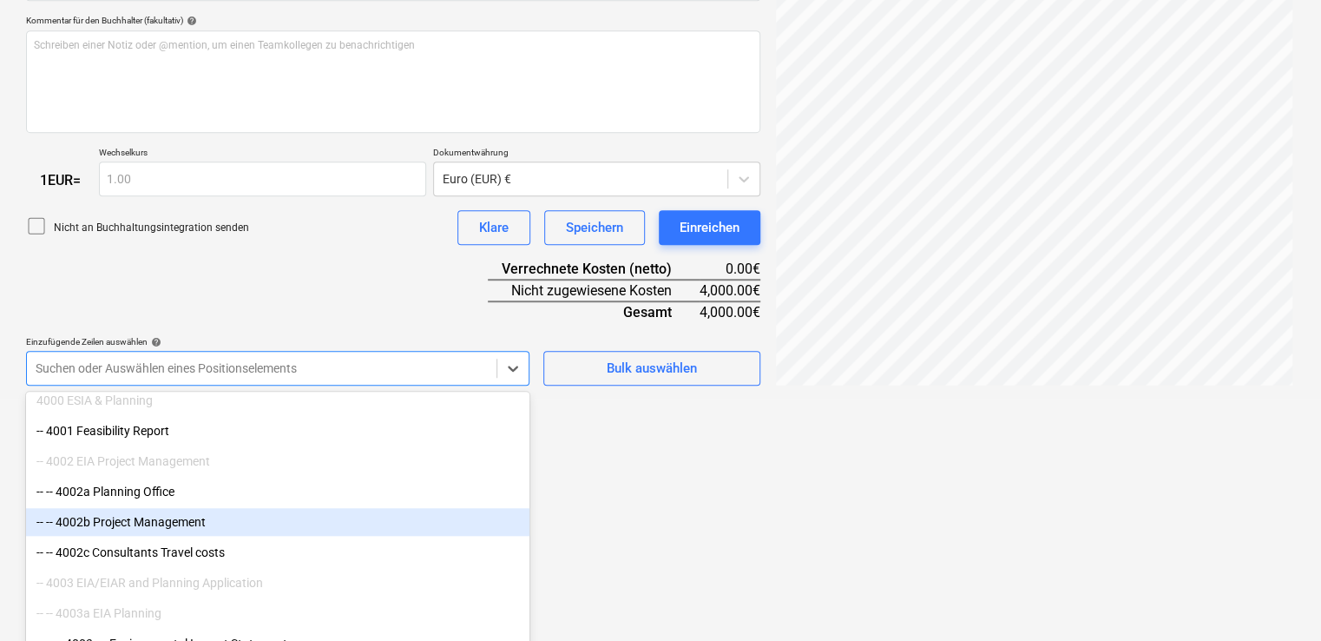
click at [177, 516] on div "-- -- 4002b Project Management" at bounding box center [277, 522] width 503 height 28
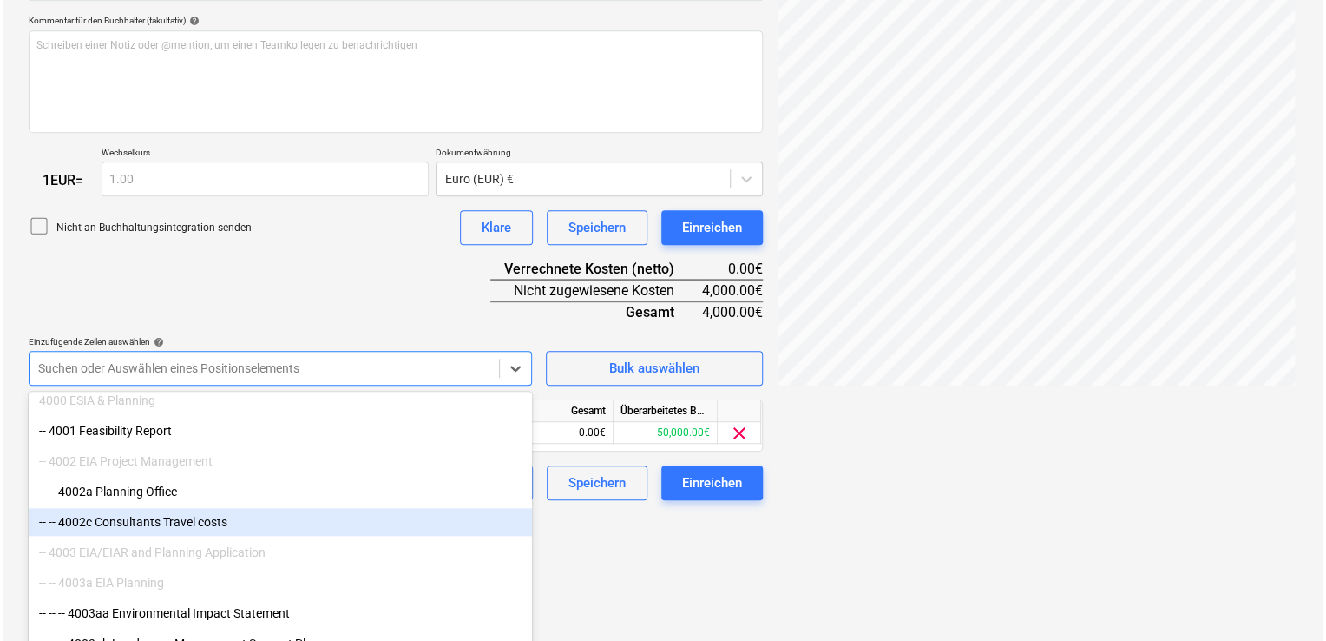
scroll to position [318, 0]
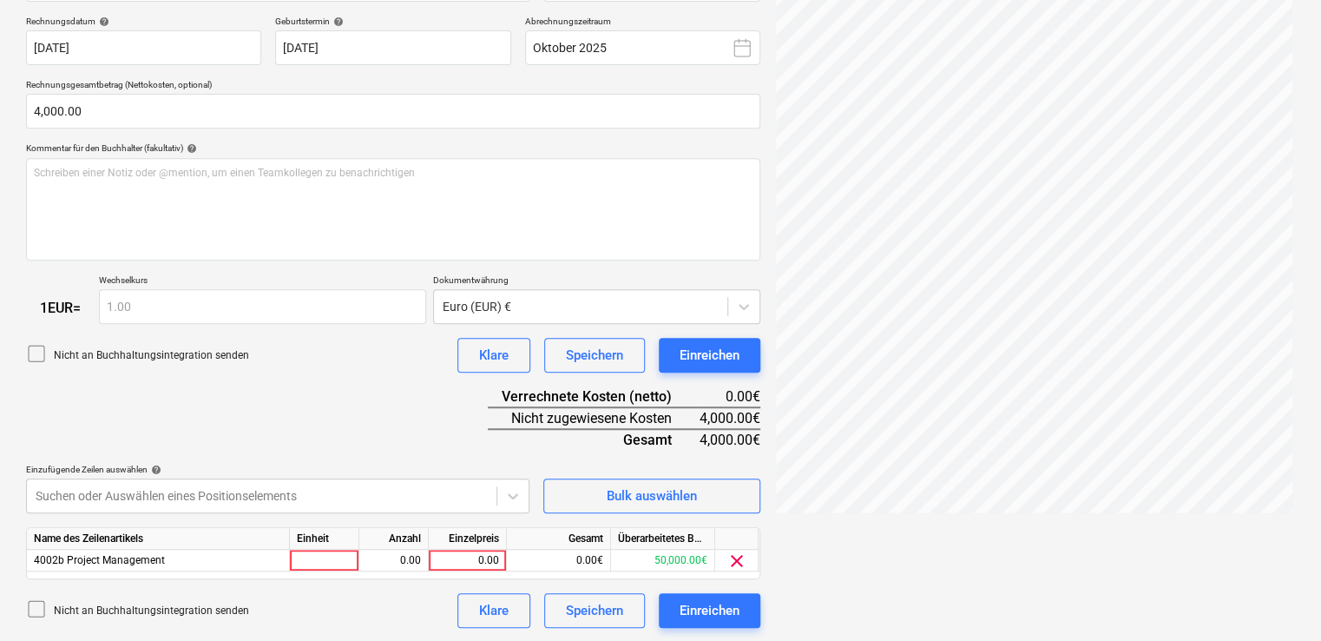
click at [594, 323] on html "Verkäufe Projekte Kontakte Unternehmen Konsolidierte Rechnungen Posteingang 3 f…" at bounding box center [660, 2] width 1321 height 641
click at [323, 564] on div at bounding box center [324, 560] width 69 height 22
type input "€"
click at [462, 561] on div "0.00" at bounding box center [467, 560] width 63 height 22
type input "4000"
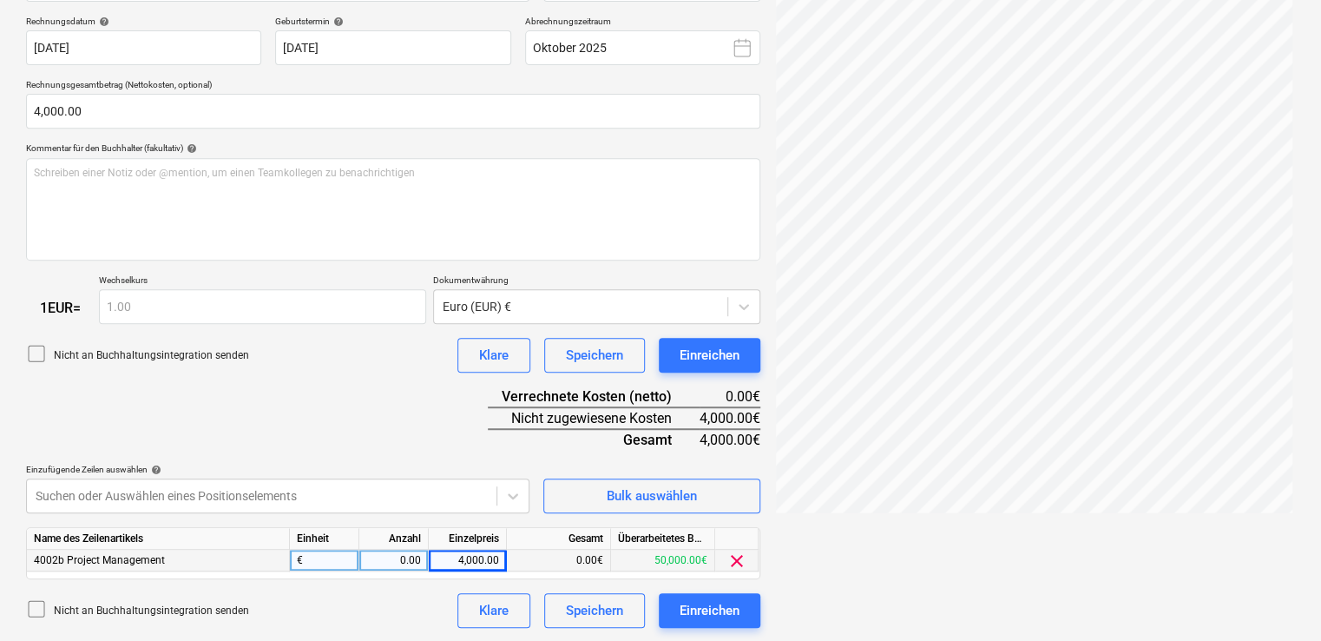
click at [566, 554] on div "0.00€" at bounding box center [559, 560] width 104 height 22
click at [406, 562] on div "0.00" at bounding box center [393, 560] width 55 height 22
type input "1"
click at [709, 605] on div "Einreichen" at bounding box center [710, 610] width 60 height 23
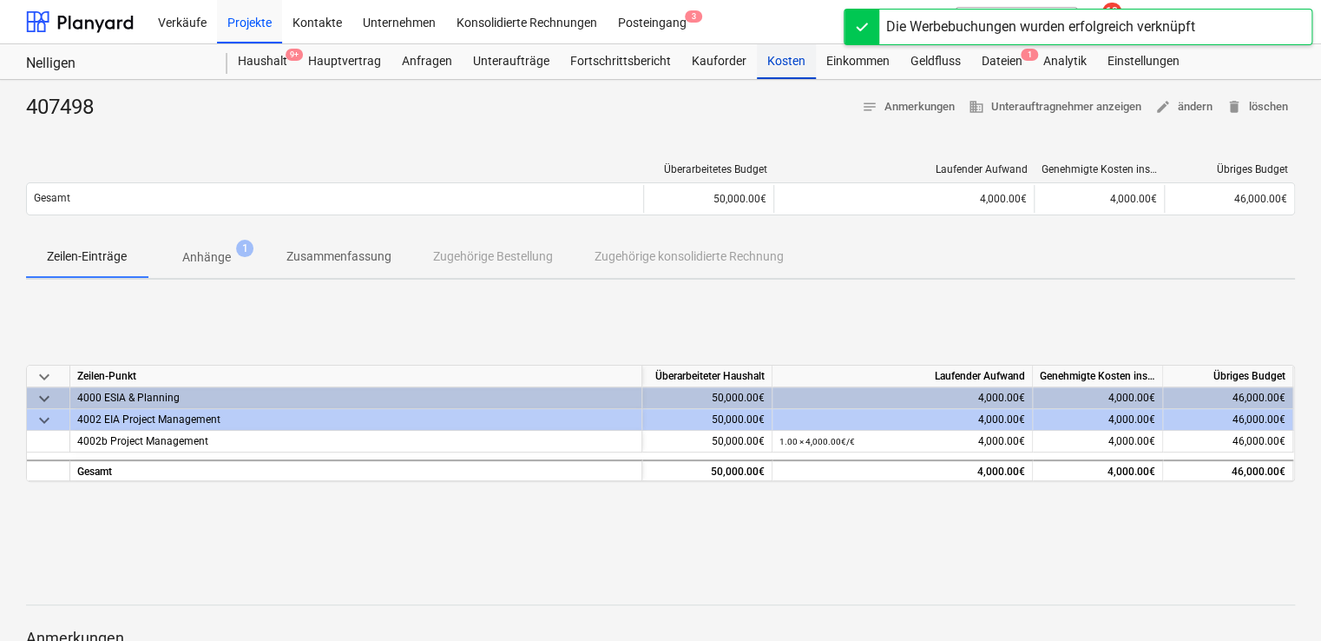
click at [781, 61] on div "Kosten" at bounding box center [786, 61] width 59 height 35
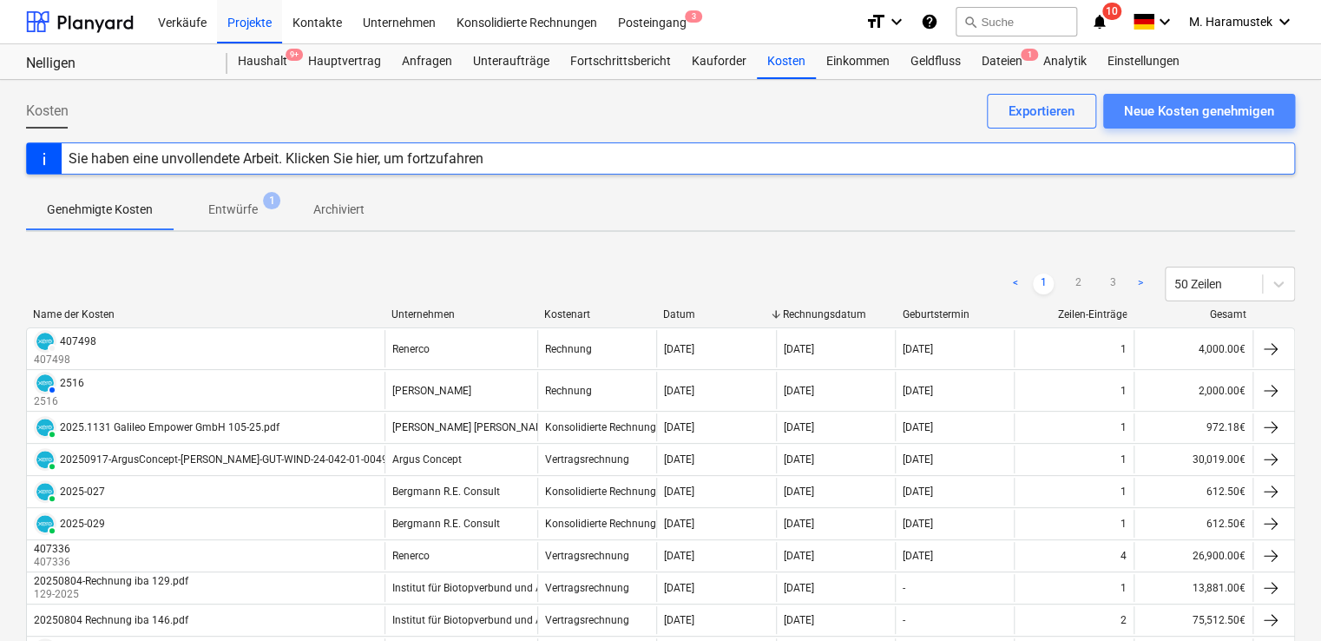
click at [1147, 107] on div "Neue Kosten genehmigen" at bounding box center [1199, 111] width 150 height 23
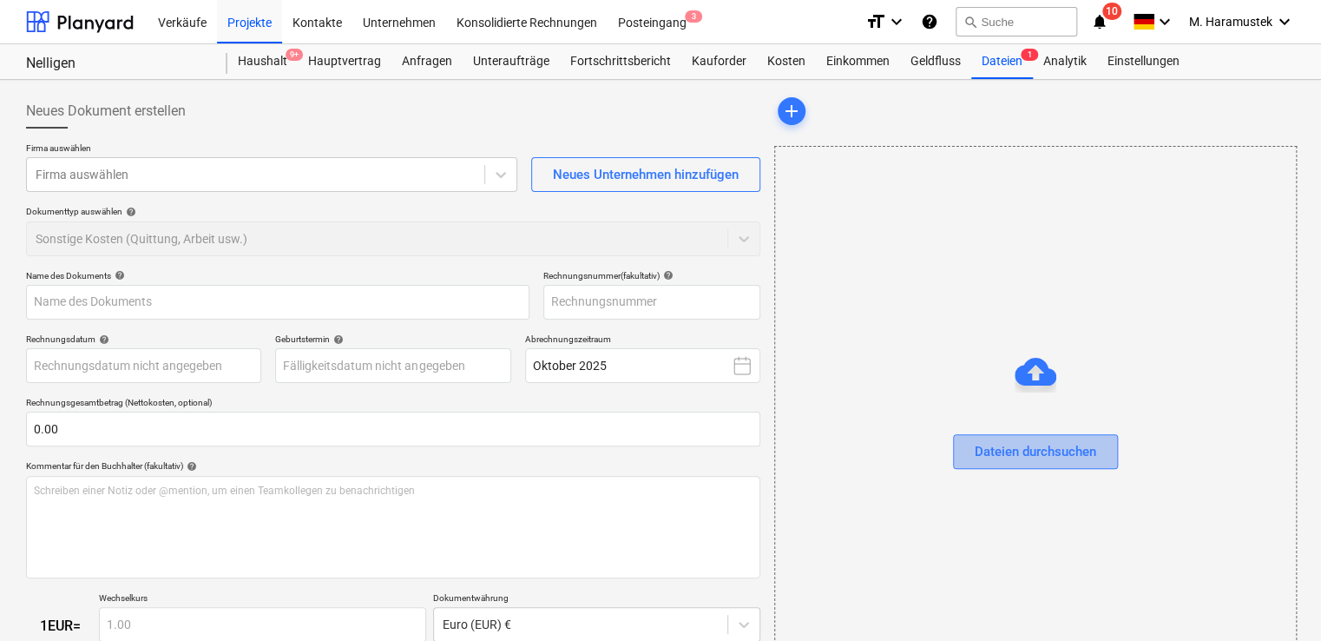
click at [1030, 451] on div "Dateien durchsuchen" at bounding box center [1036, 451] width 122 height 23
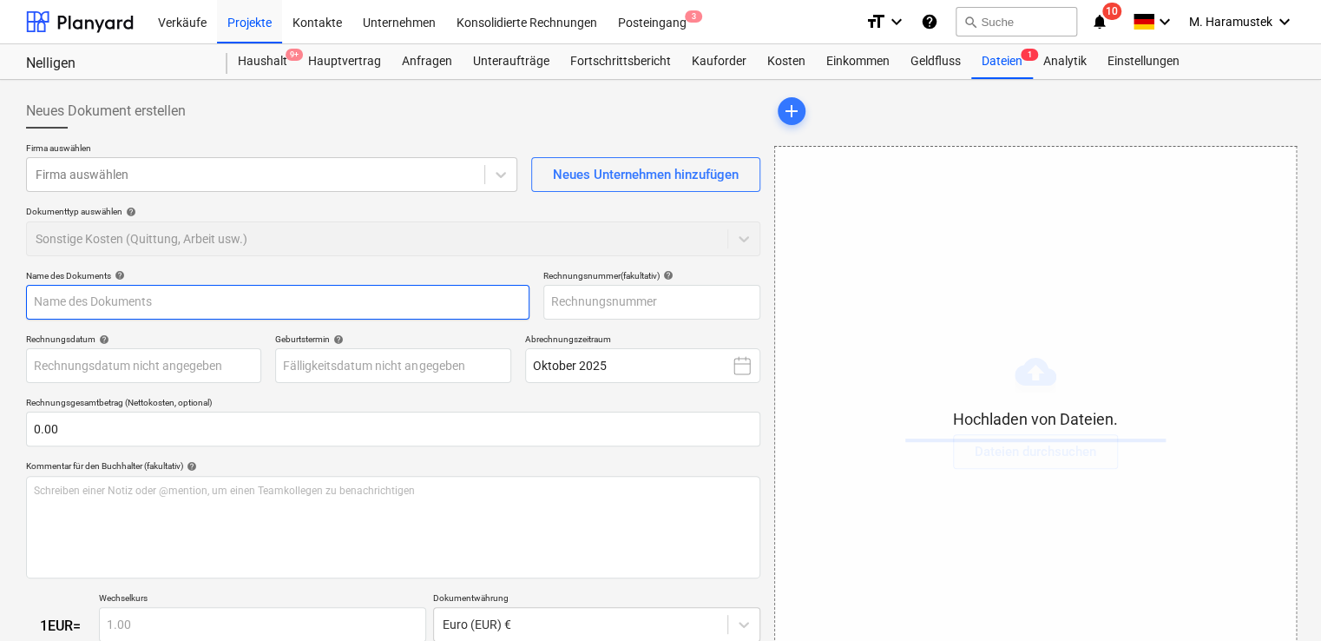
click at [514, 318] on input "text" at bounding box center [277, 302] width 503 height 35
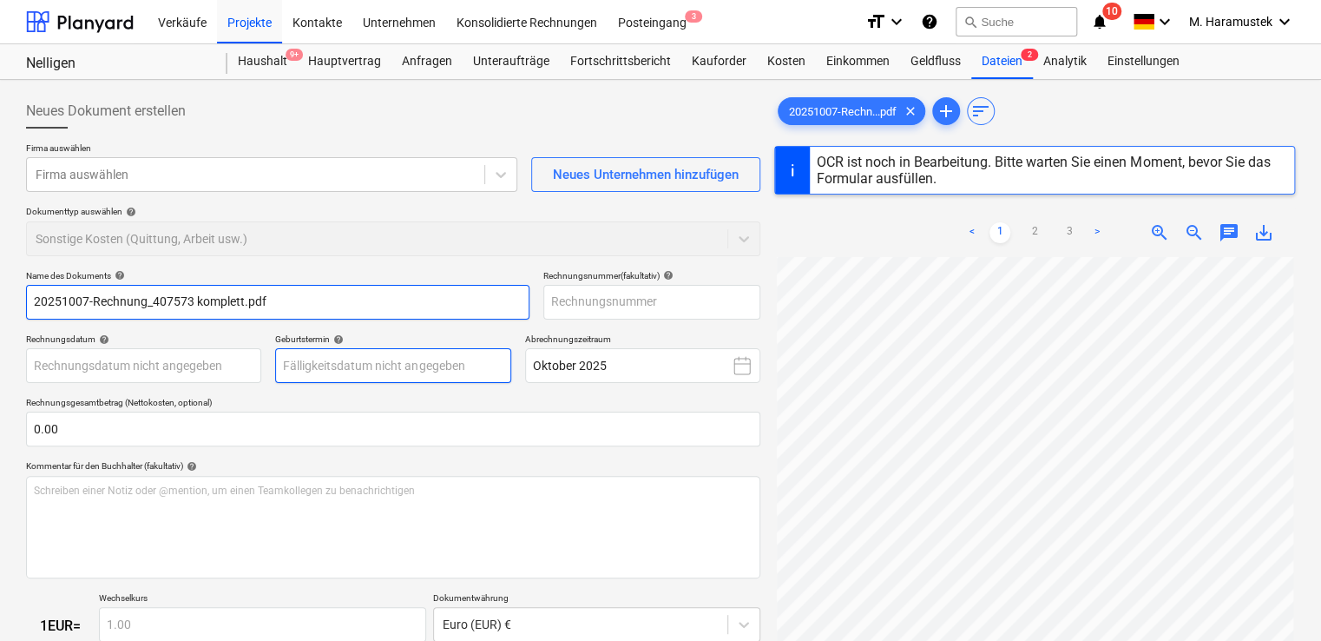
type input "407573"
type input "31 Jul 2025"
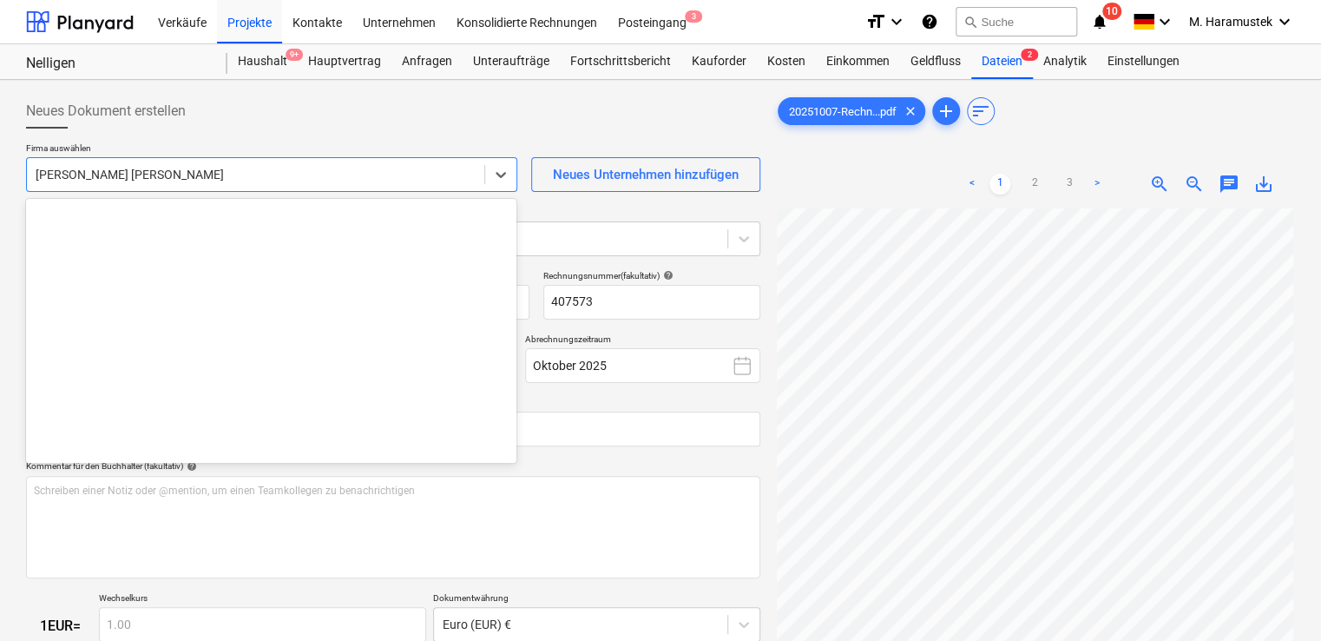
click at [135, 170] on div at bounding box center [256, 174] width 440 height 17
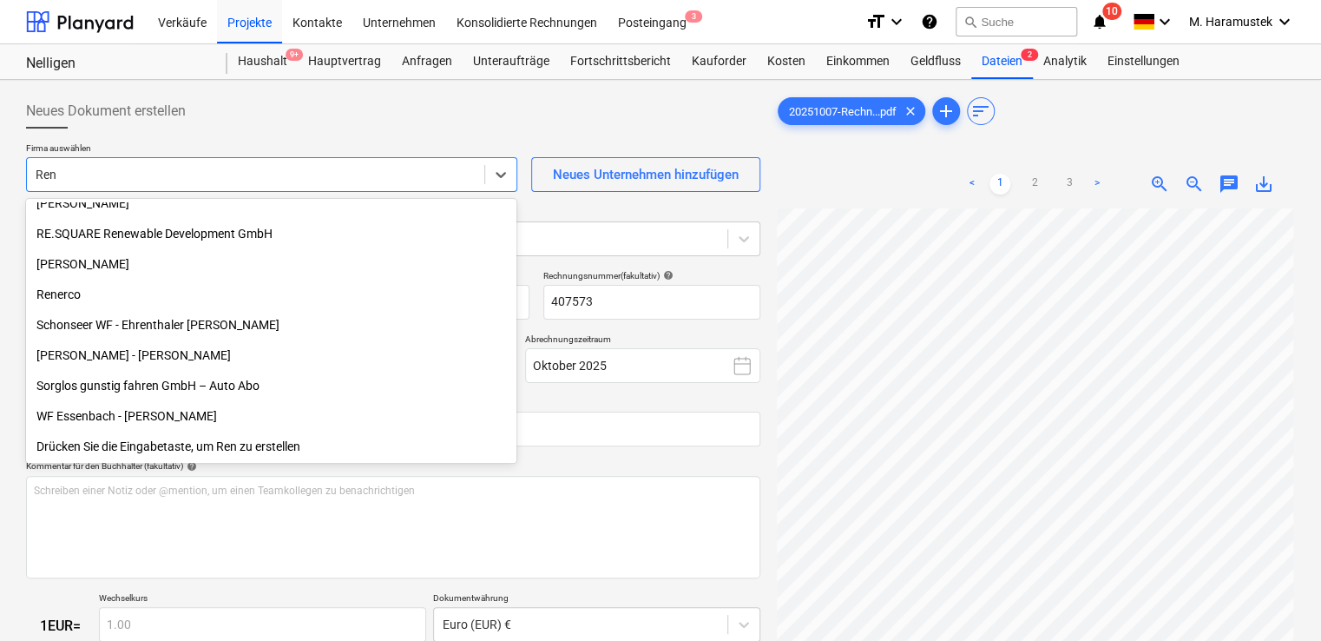
scroll to position [378, 0]
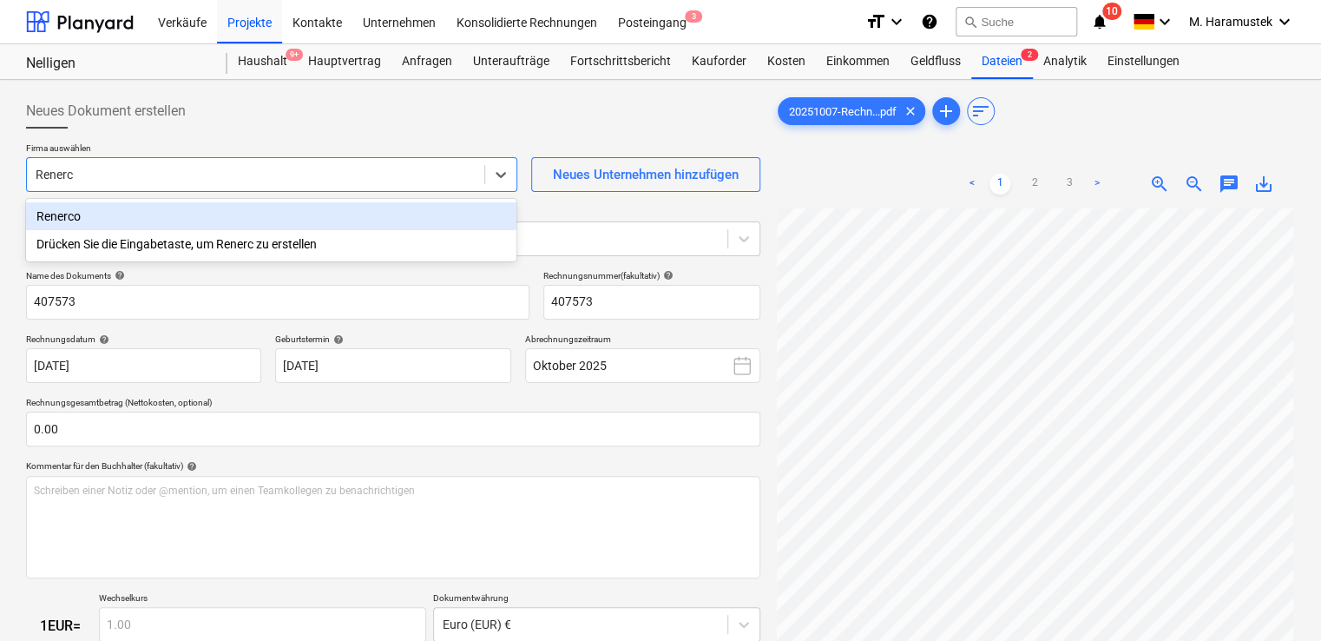
type input "Renerco"
click at [119, 209] on div "Renerco" at bounding box center [271, 216] width 490 height 28
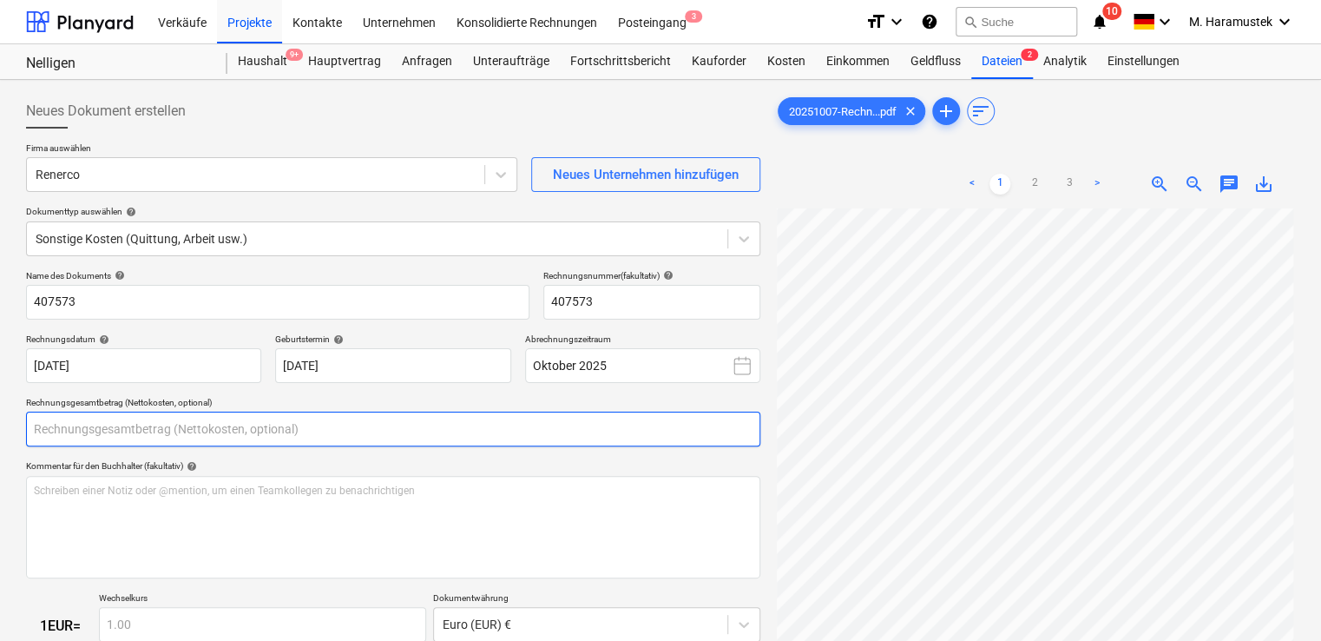
click at [38, 432] on input "text" at bounding box center [393, 428] width 734 height 35
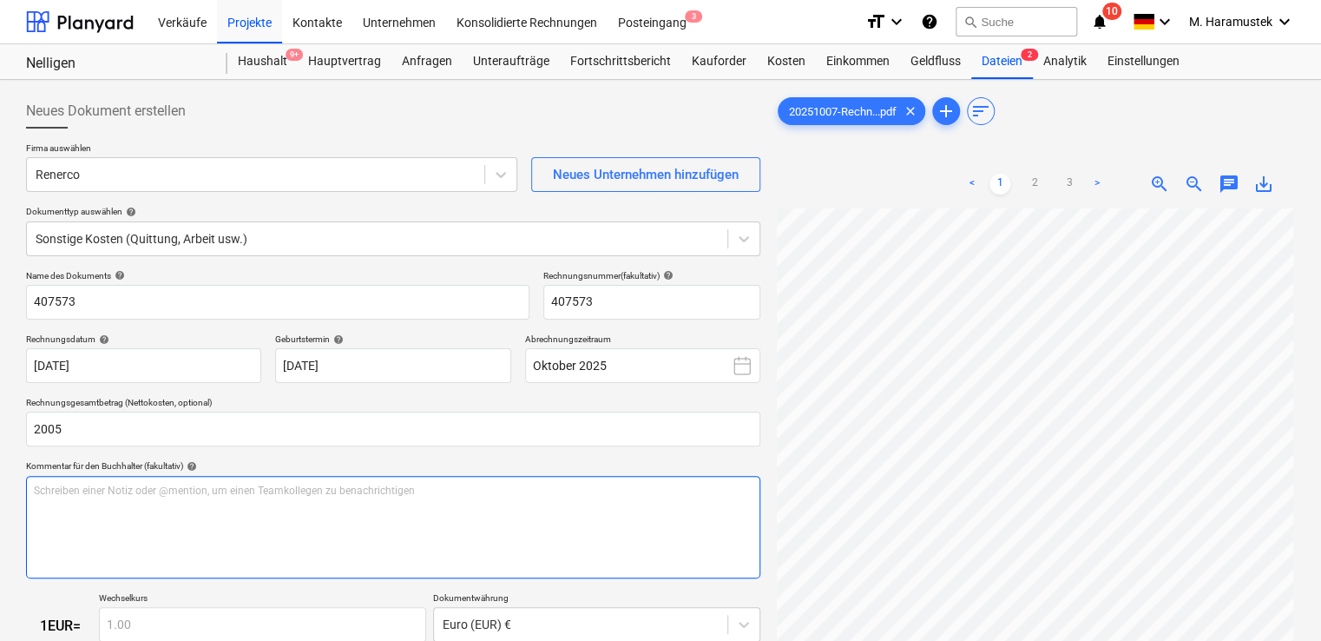
type input "2,005.00"
click at [122, 510] on div "Schreiben einer Notiz oder @mention, um einen Teamkollegen zu benachrichtigen ﻿" at bounding box center [393, 527] width 734 height 102
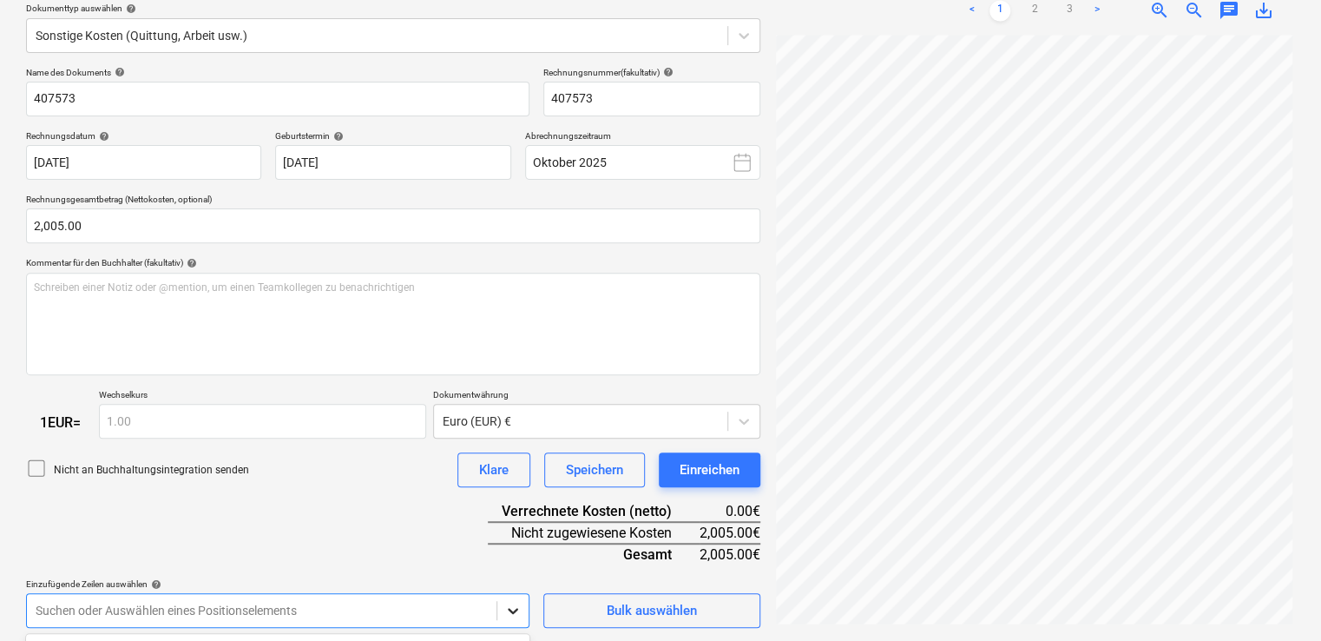
scroll to position [460, 0]
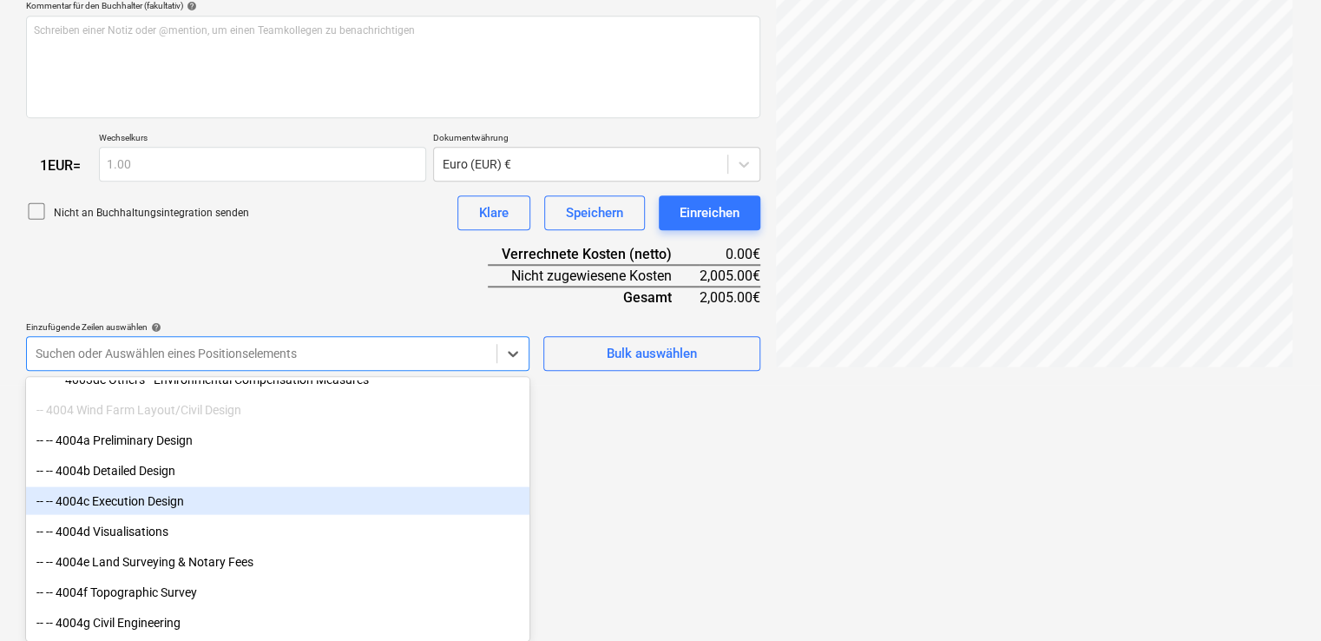
scroll to position [1901, 0]
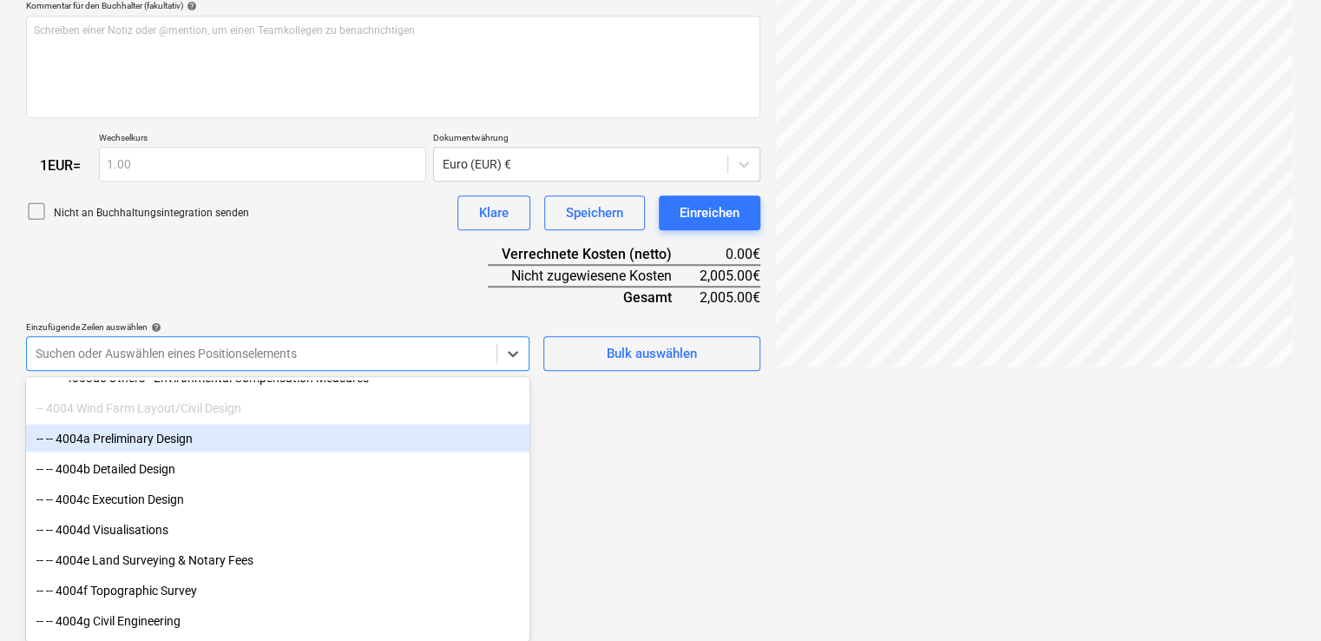
click at [161, 435] on div "-- -- 4004a Preliminary Design" at bounding box center [277, 438] width 503 height 28
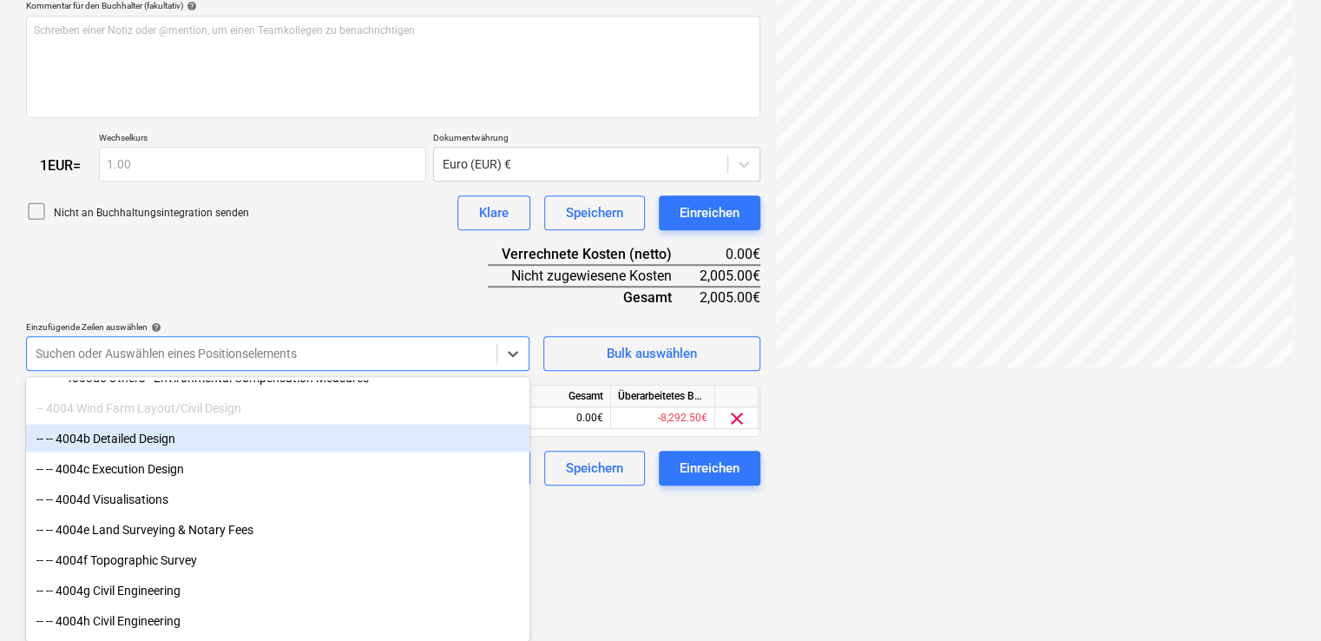
click at [161, 435] on div "-- -- 4004b Detailed Design" at bounding box center [277, 438] width 503 height 28
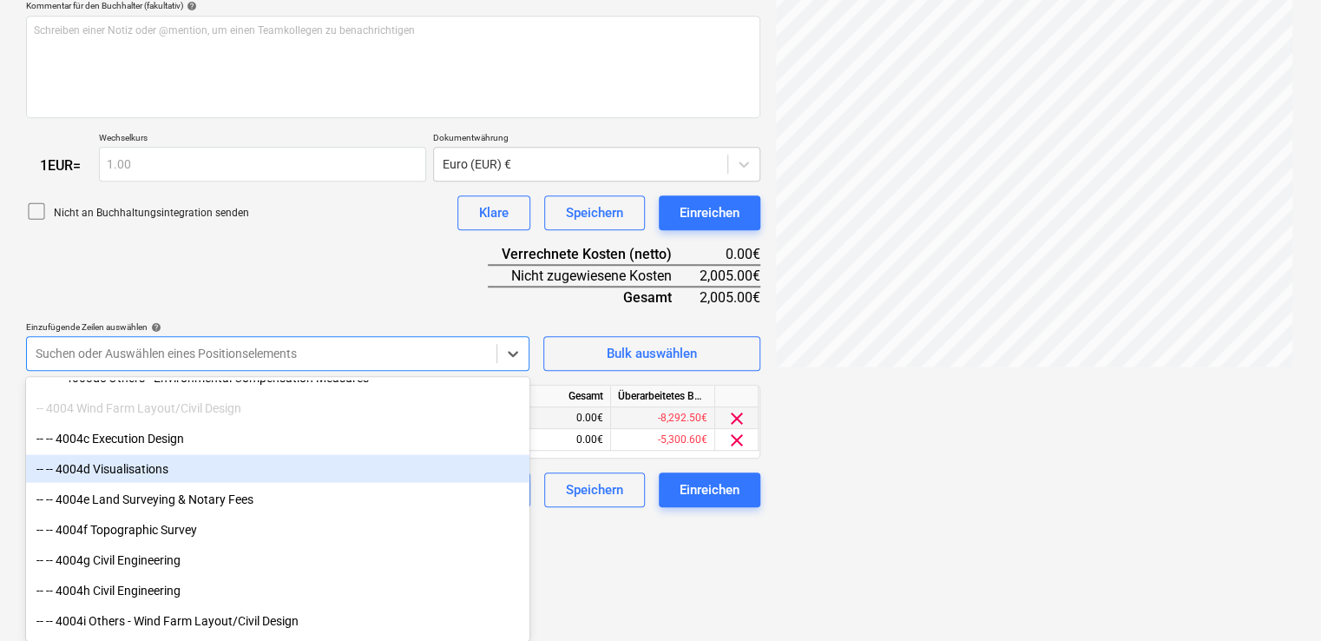
scroll to position [339, 0]
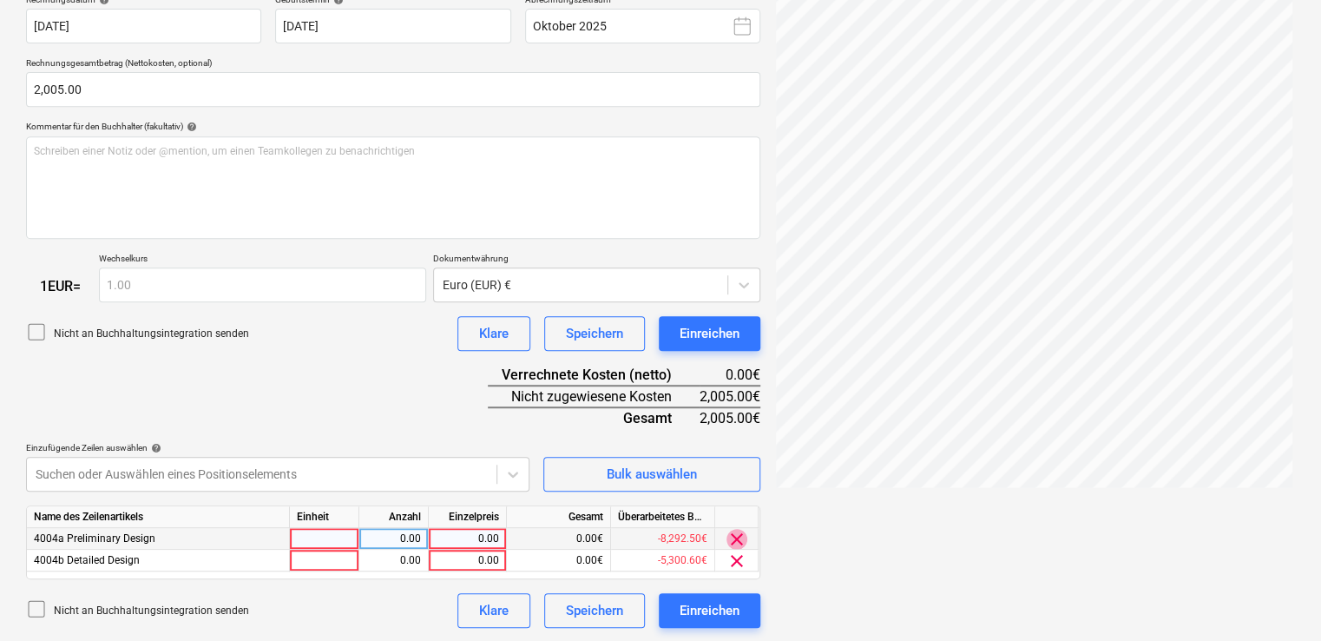
click at [733, 534] on span "clear" at bounding box center [737, 539] width 21 height 21
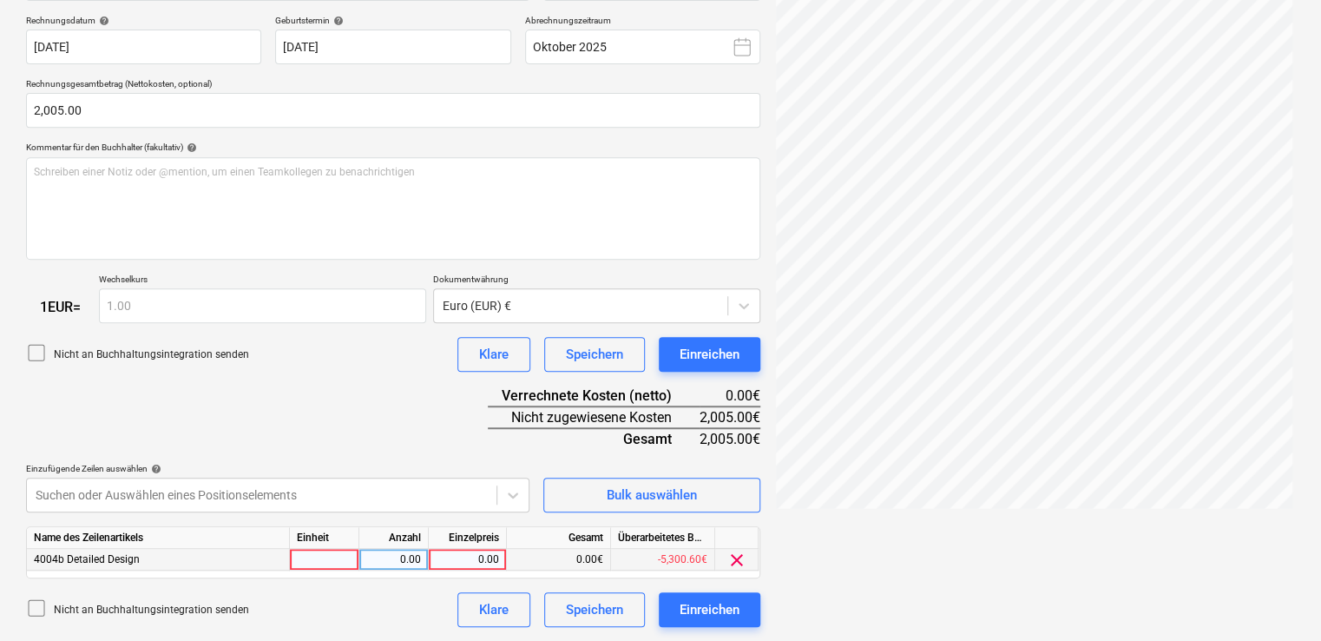
scroll to position [318, 0]
click at [735, 554] on span "clear" at bounding box center [737, 560] width 21 height 21
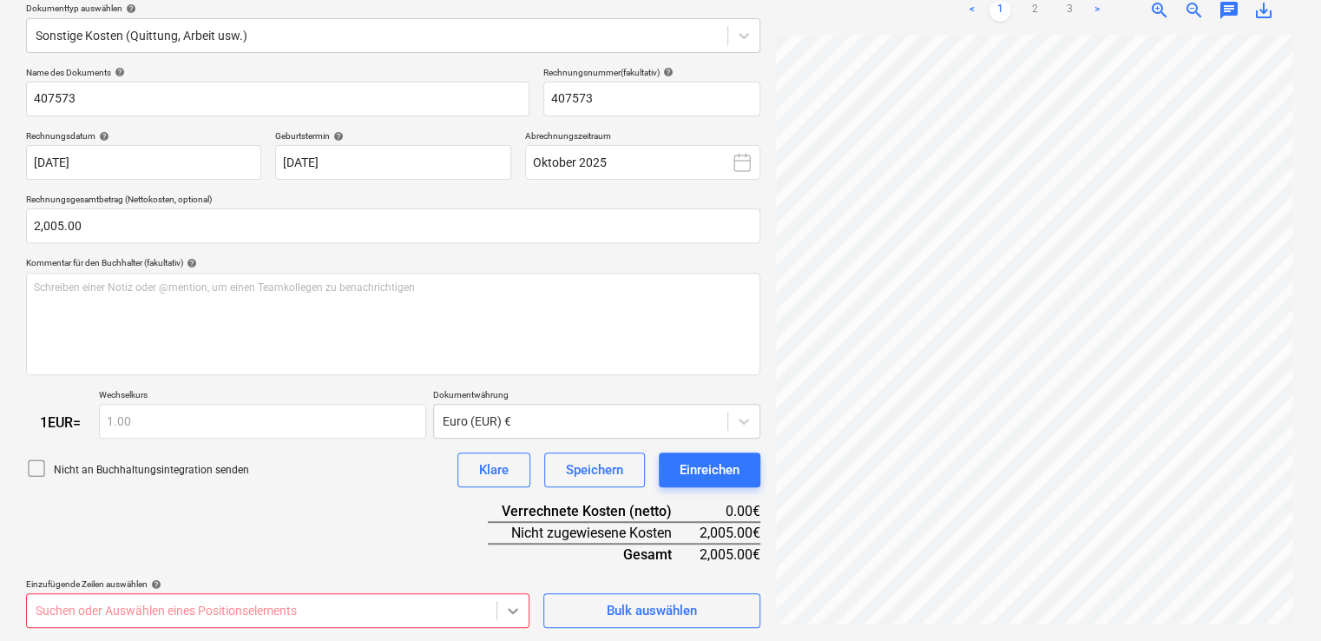
scroll to position [460, 0]
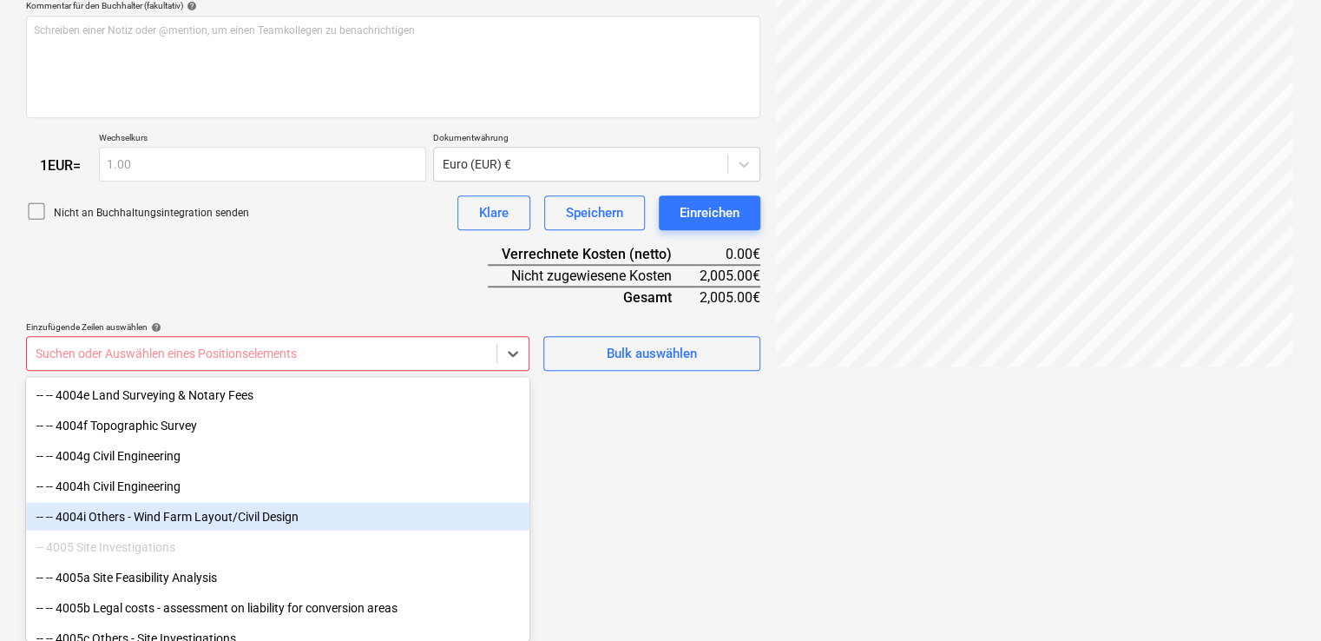
scroll to position [2104, 0]
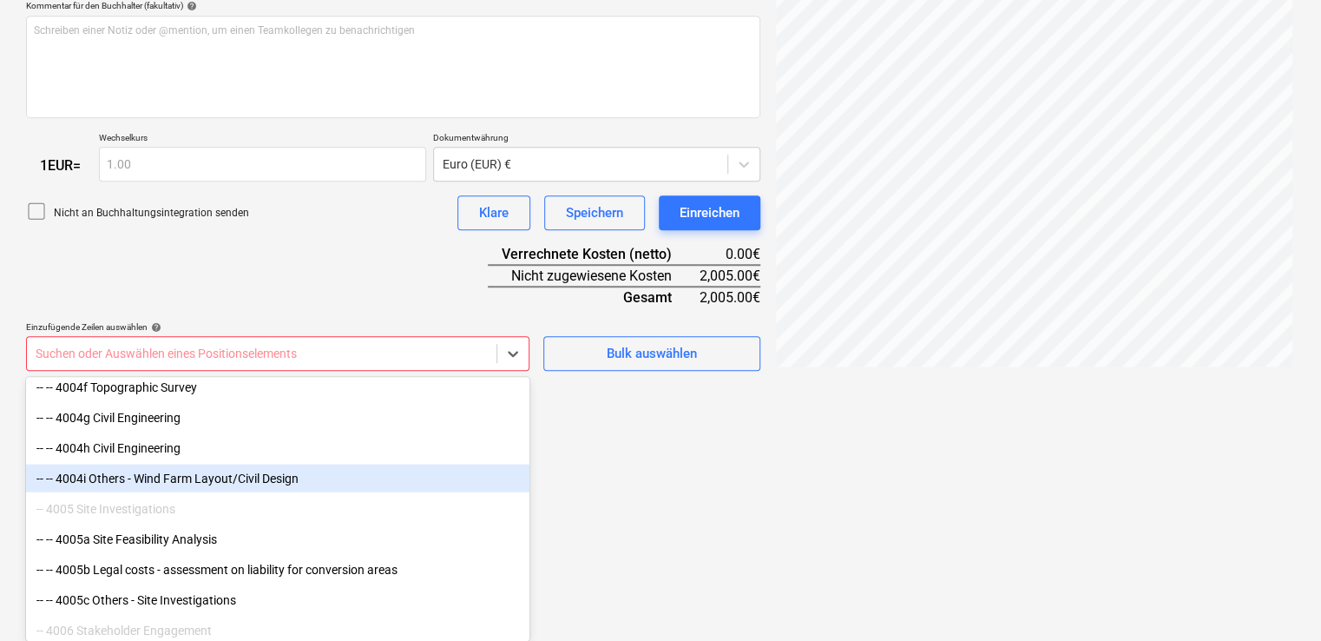
click at [250, 475] on div "-- -- 4004i Others - Wind Farm Layout/Civil Design" at bounding box center [277, 478] width 503 height 28
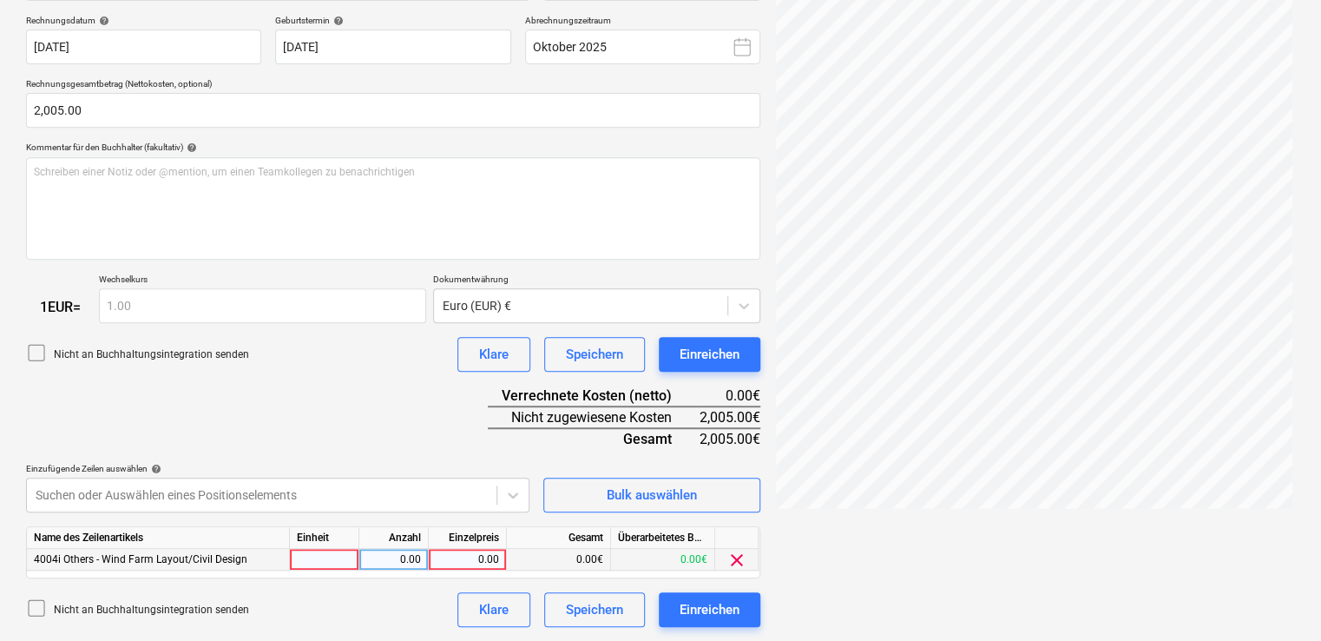
scroll to position [318, 0]
click at [740, 557] on span "clear" at bounding box center [737, 560] width 21 height 21
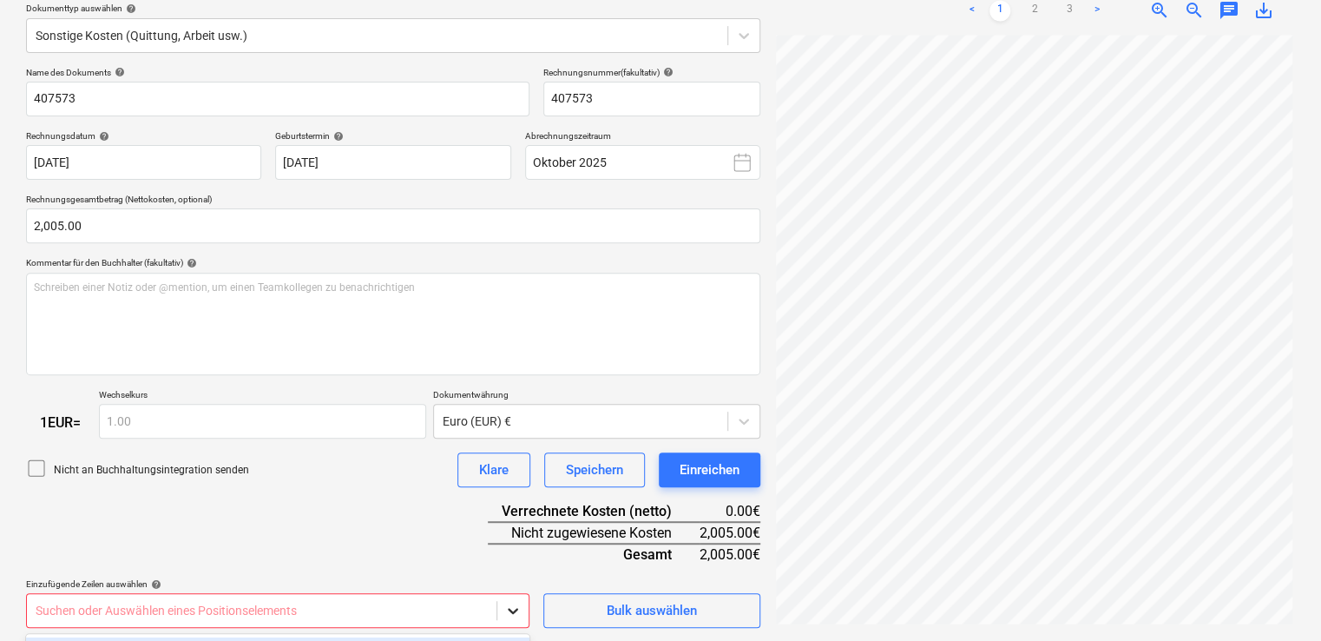
scroll to position [460, 0]
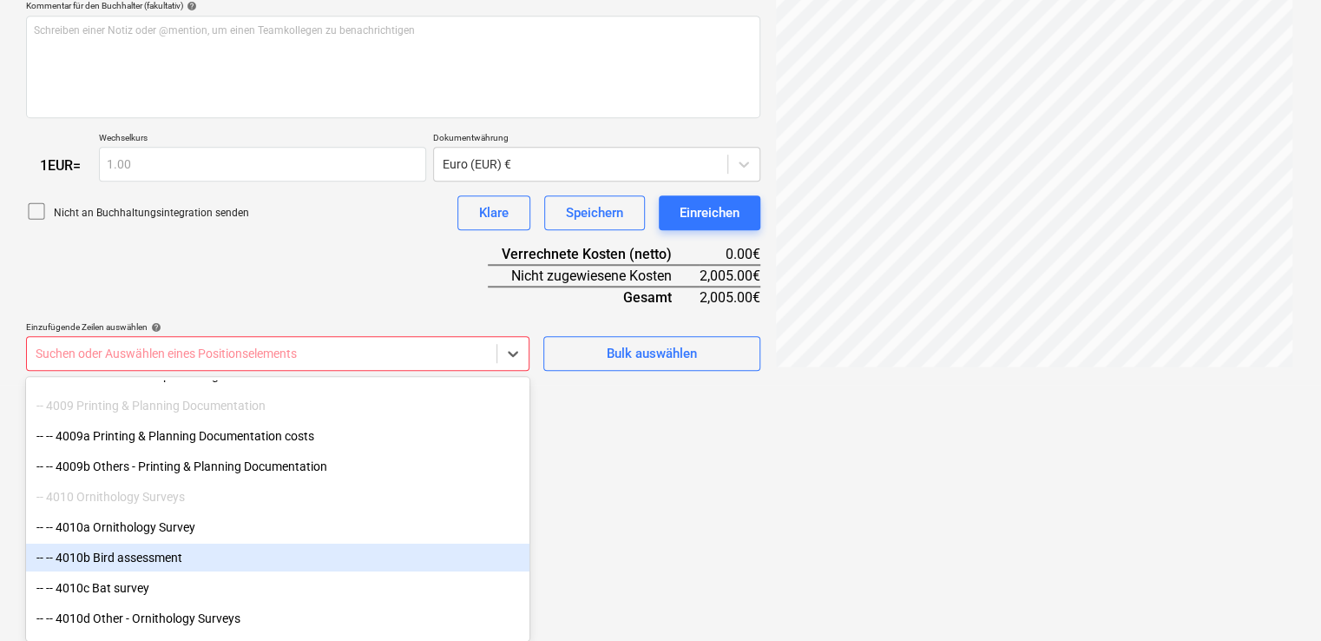
scroll to position [3016, 0]
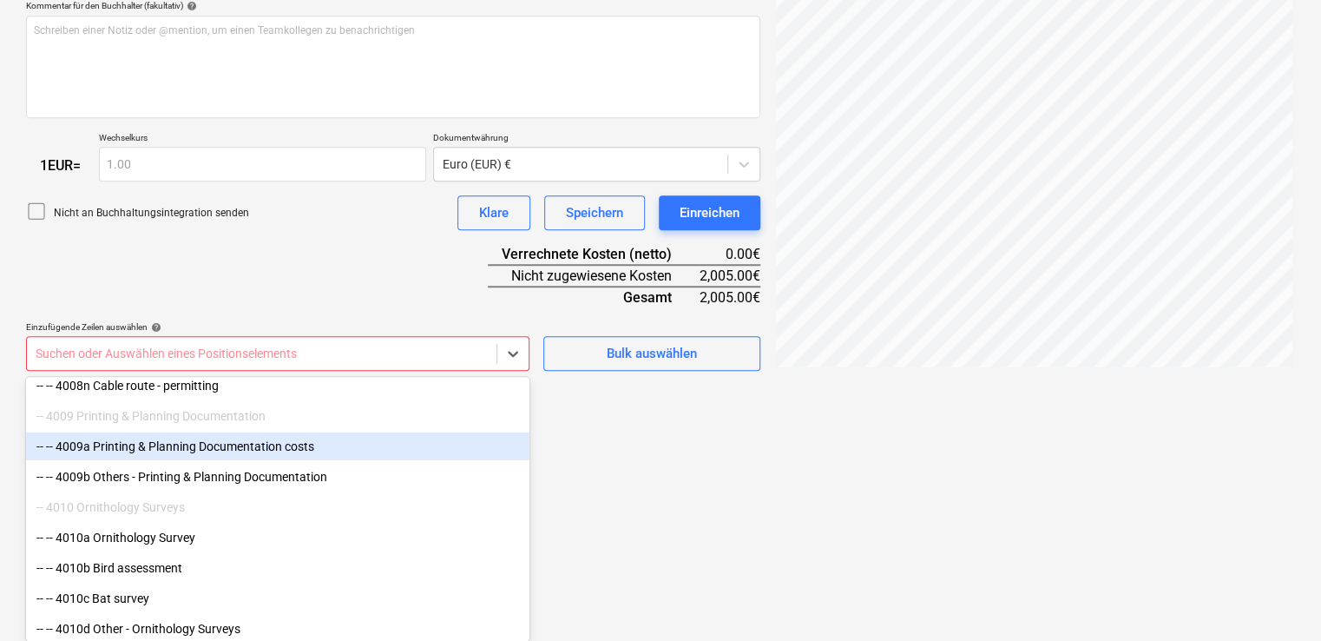
click at [275, 446] on div "-- -- 4009a Printing & Planning Documentation costs" at bounding box center [277, 446] width 503 height 28
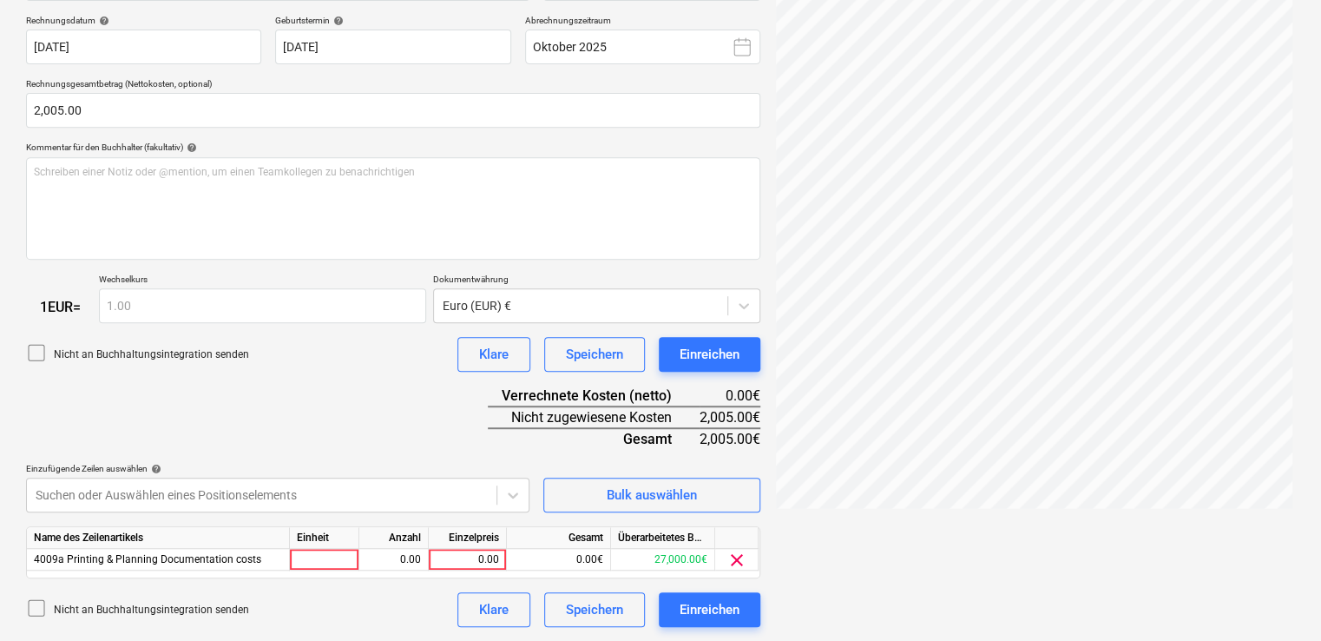
scroll to position [318, 0]
click at [575, 323] on html "Verkäufe Projekte Kontakte Unternehmen Konsolidierte Rechnungen Posteingang 3 f…" at bounding box center [660, 2] width 1321 height 641
click at [324, 562] on div at bounding box center [324, 560] width 69 height 22
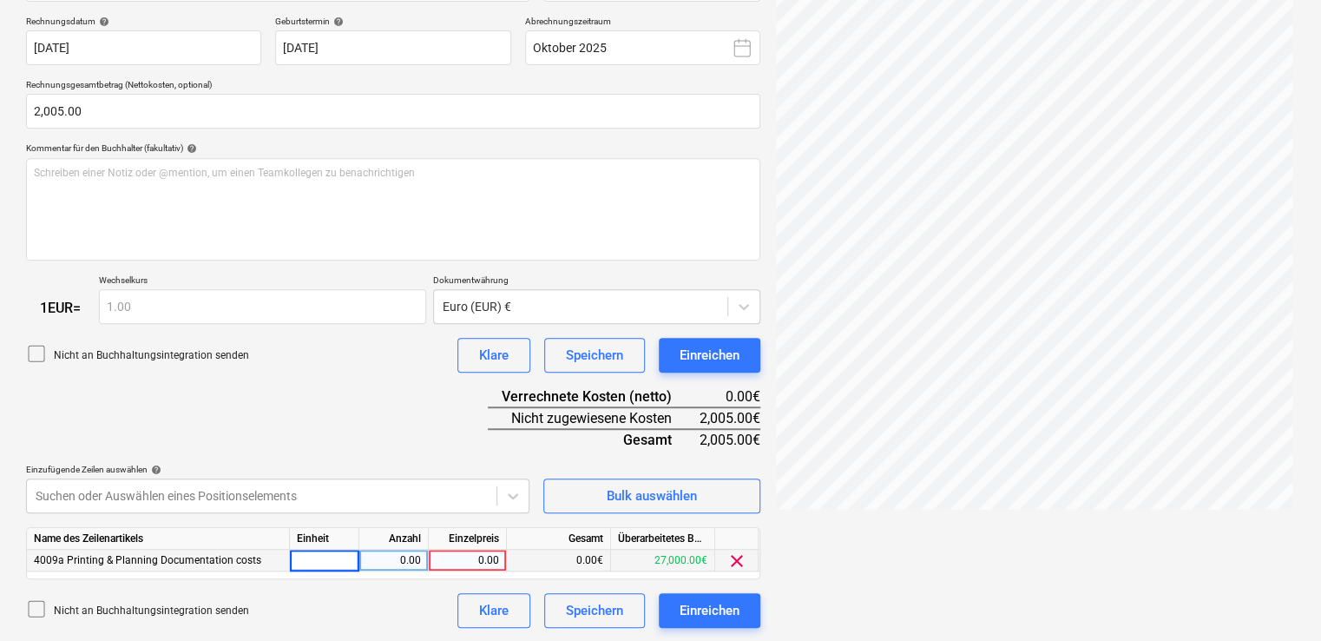
type input "€"
click at [412, 559] on div "0.00" at bounding box center [393, 560] width 55 height 22
type input "1"
click at [491, 556] on div "0.00" at bounding box center [467, 560] width 63 height 22
type input "1645"
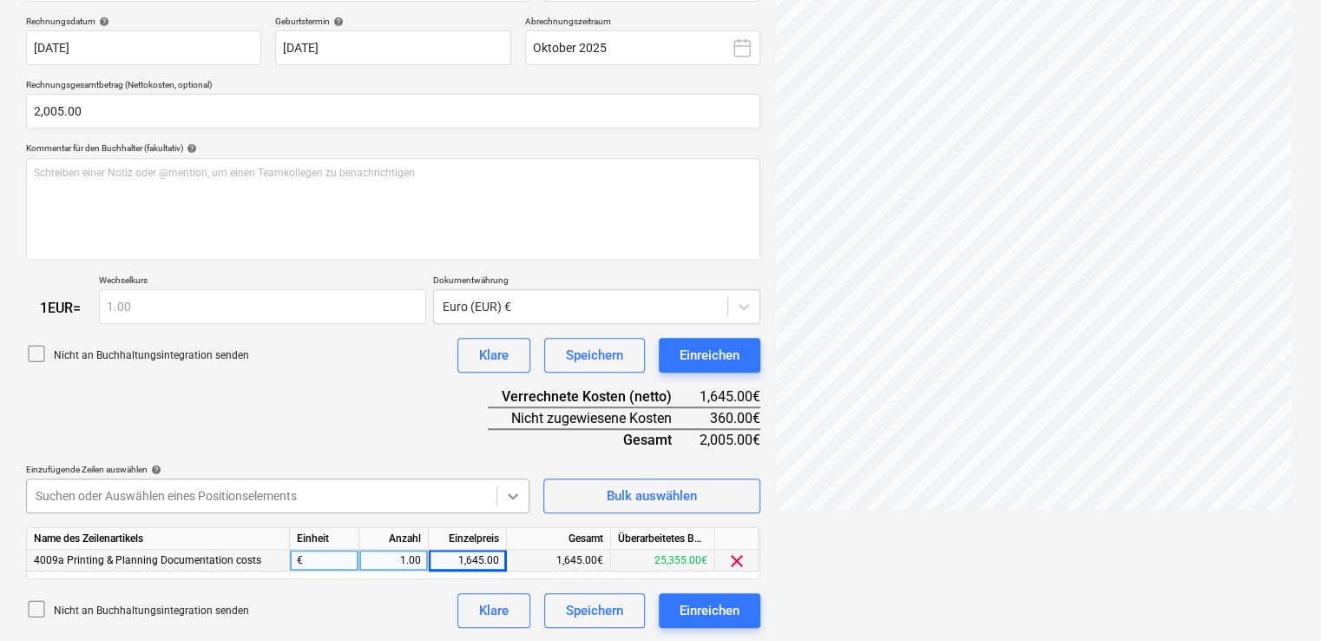
scroll to position [460, 0]
click at [512, 322] on body "Verkäufe Projekte Kontakte Unternehmen Konsolidierte Rechnungen Posteingang 3 f…" at bounding box center [660, 1] width 1321 height 641
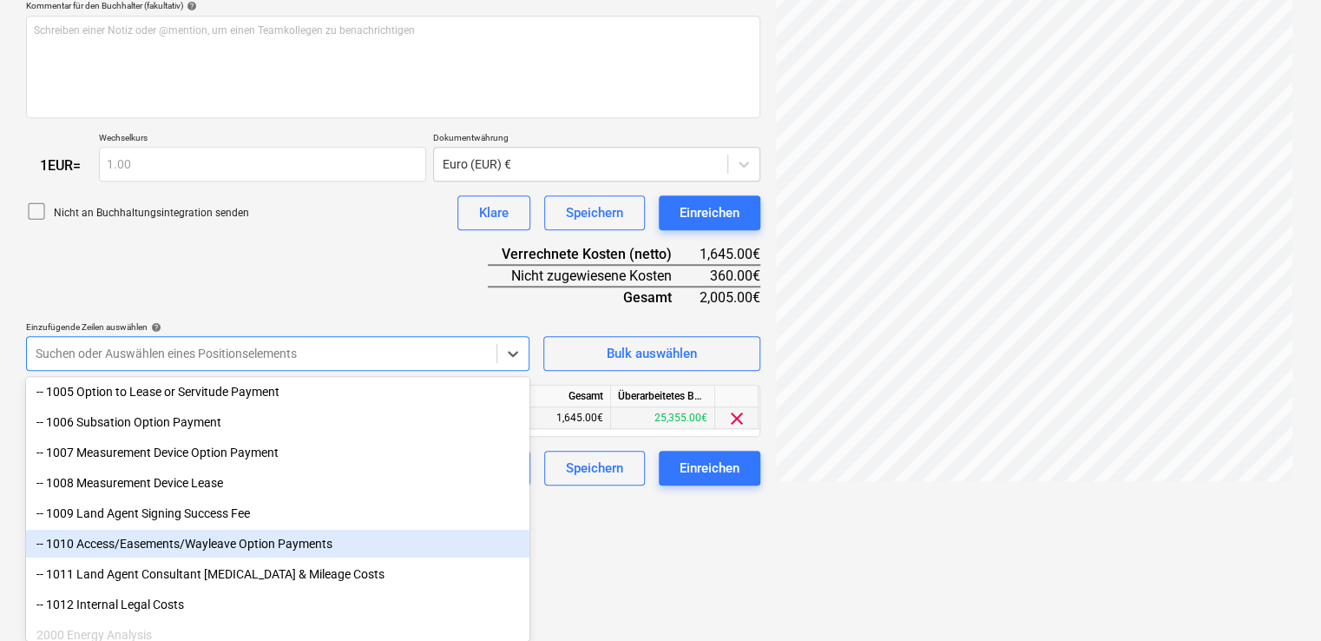
scroll to position [318, 0]
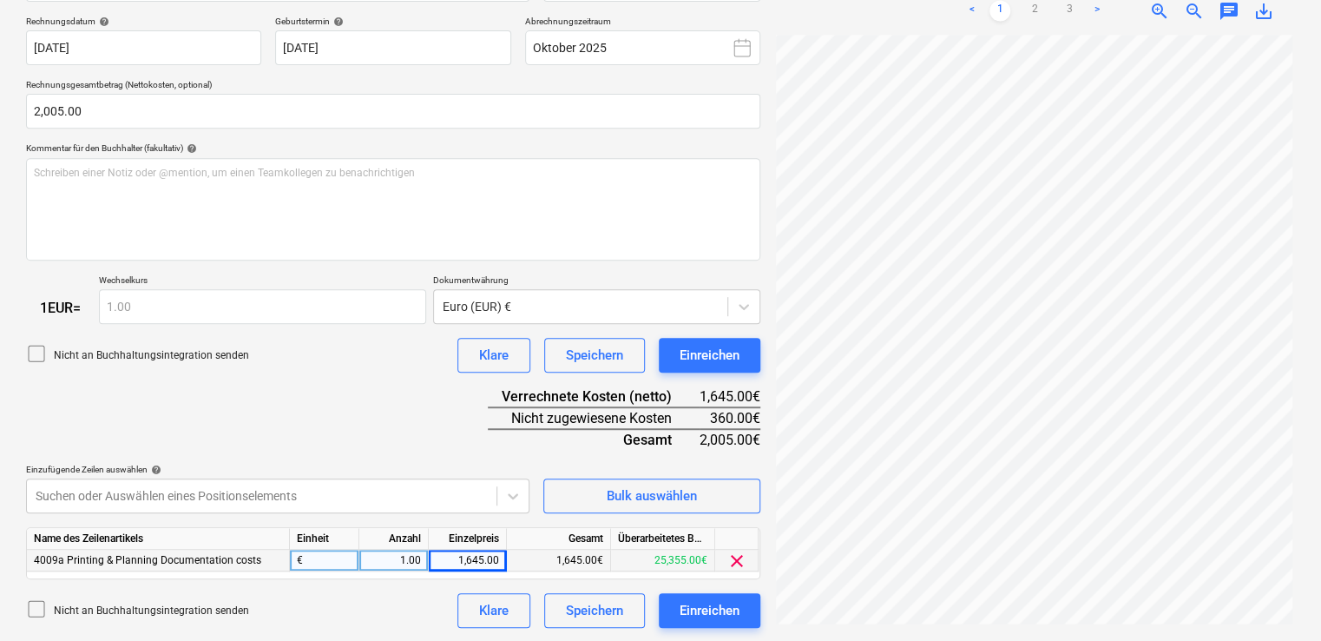
click at [569, 323] on html "Verkäufe Projekte Kontakte Unternehmen Konsolidierte Rechnungen Posteingang 3 f…" at bounding box center [660, 2] width 1321 height 641
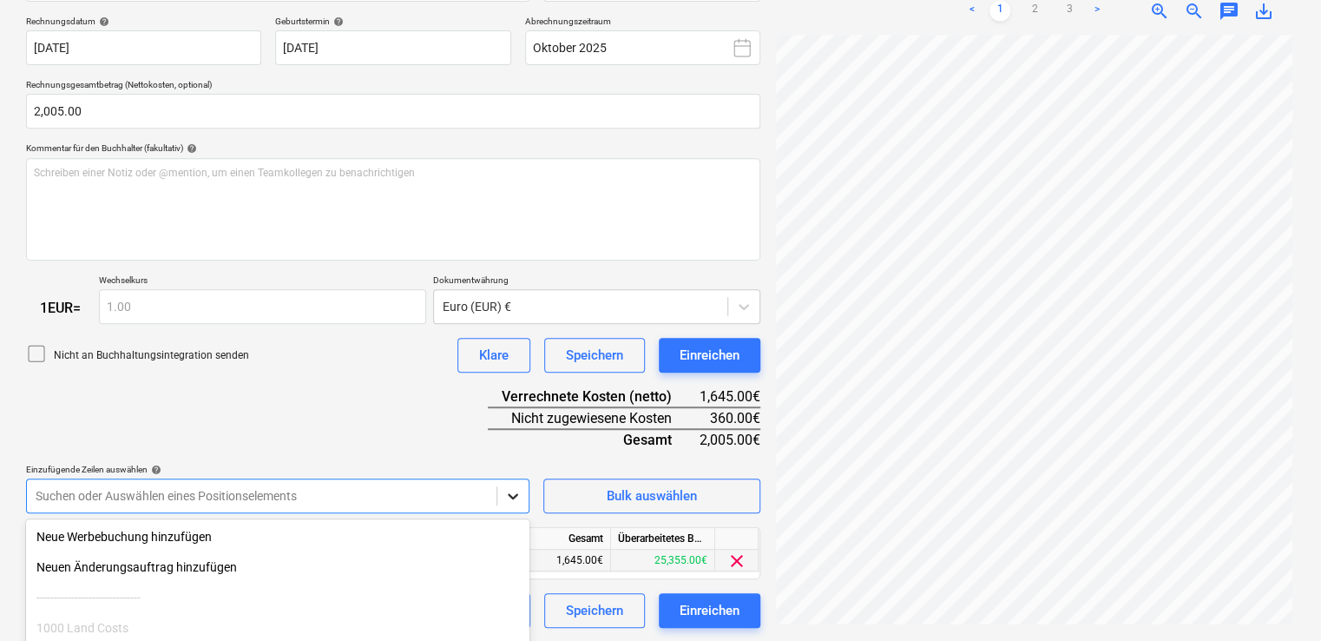
scroll to position [460, 0]
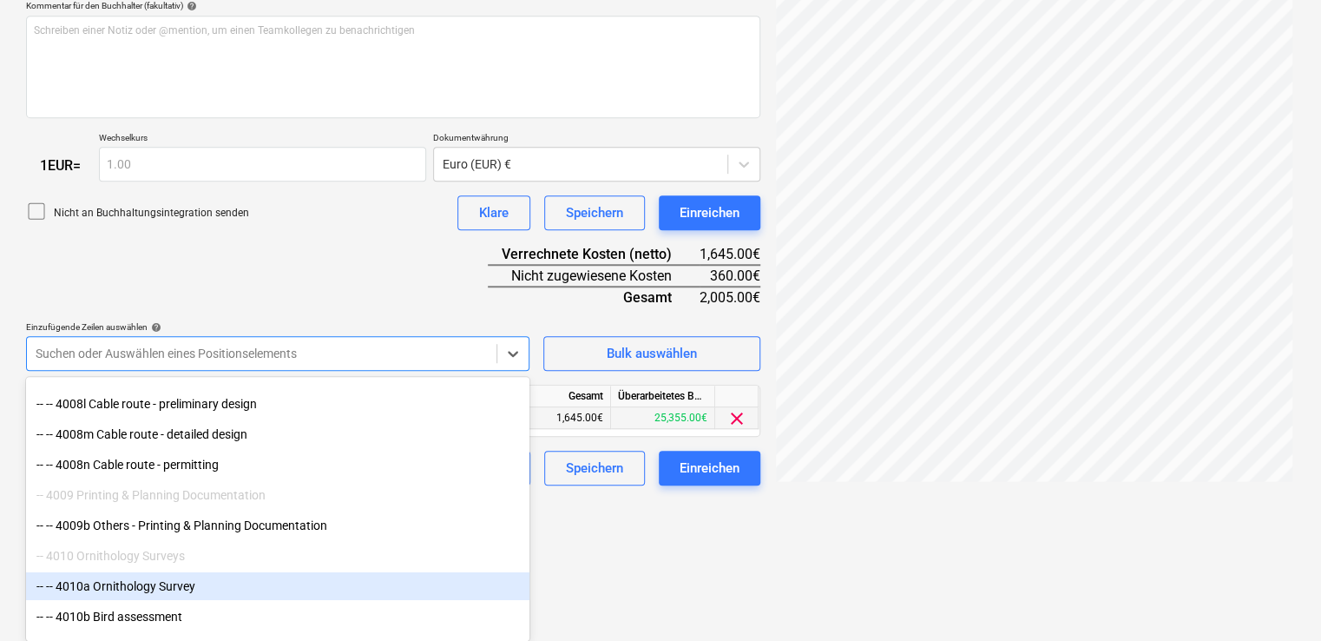
scroll to position [2927, 0]
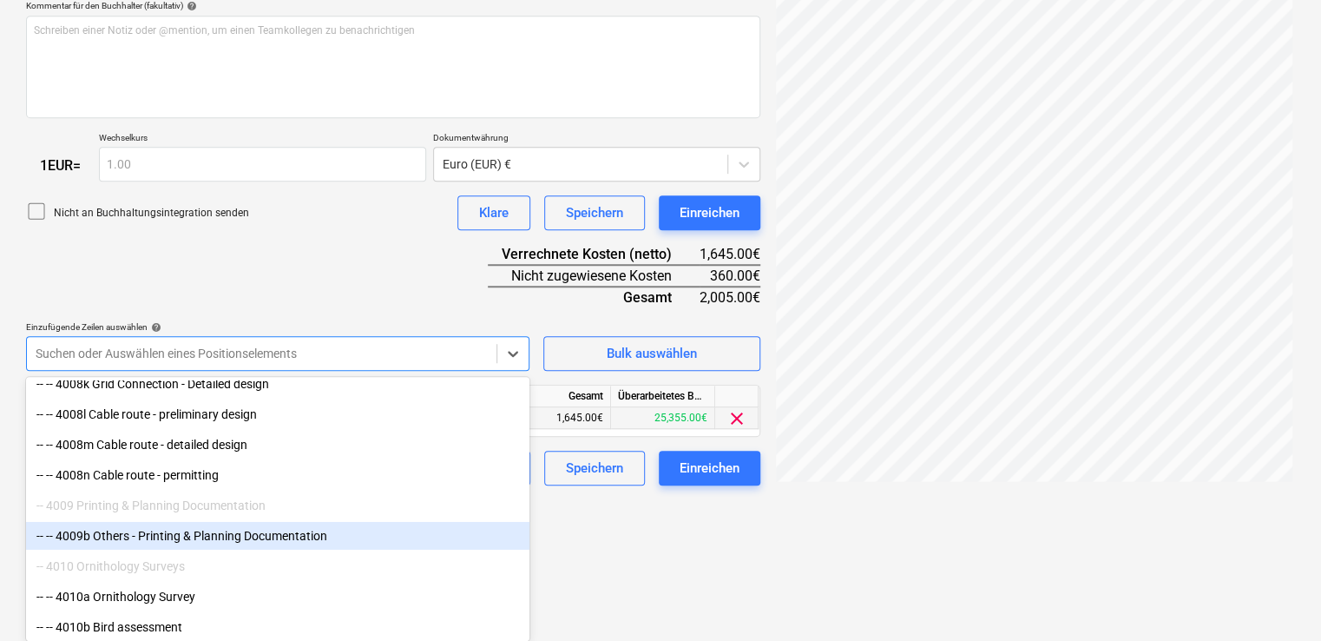
click at [189, 540] on div "-- -- 4009b Others - Printing & Planning Documentation" at bounding box center [277, 536] width 503 height 28
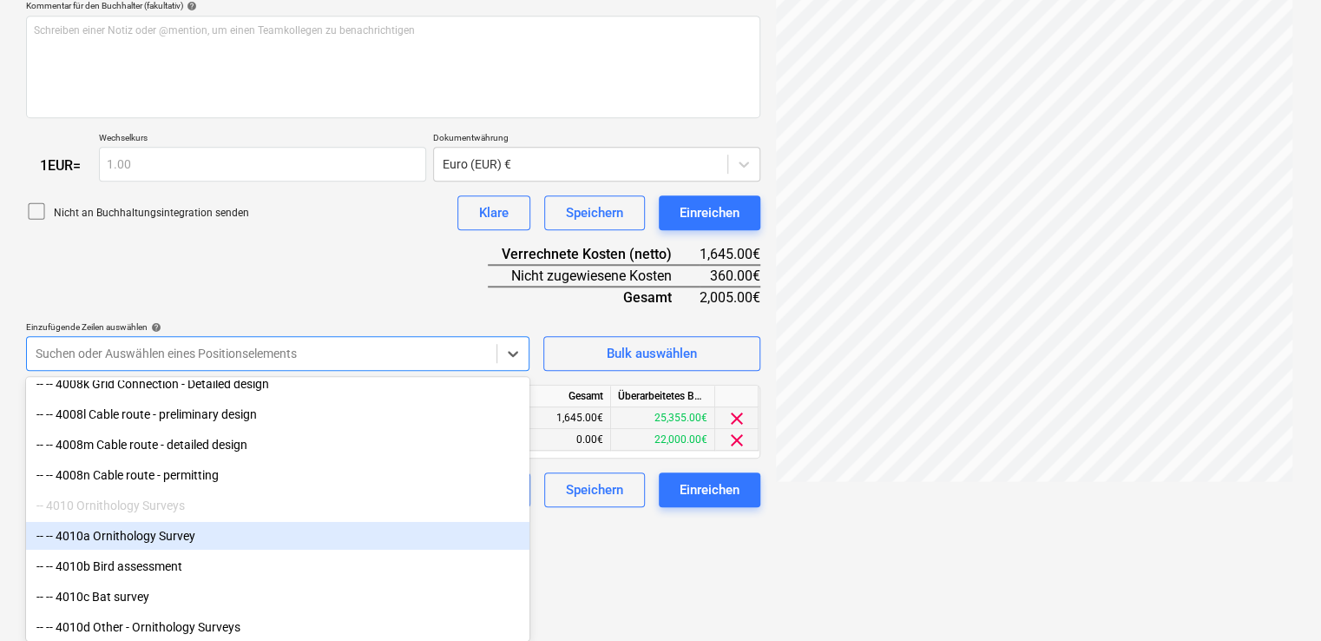
scroll to position [339, 0]
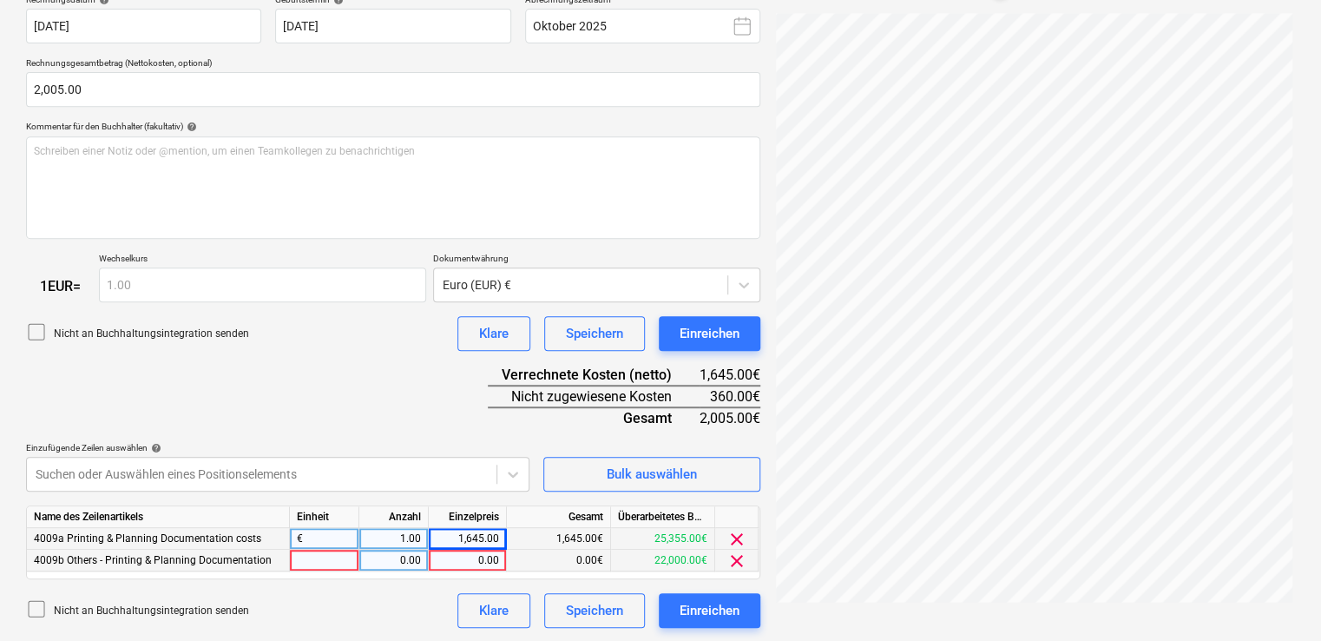
click at [739, 557] on span "clear" at bounding box center [737, 560] width 21 height 21
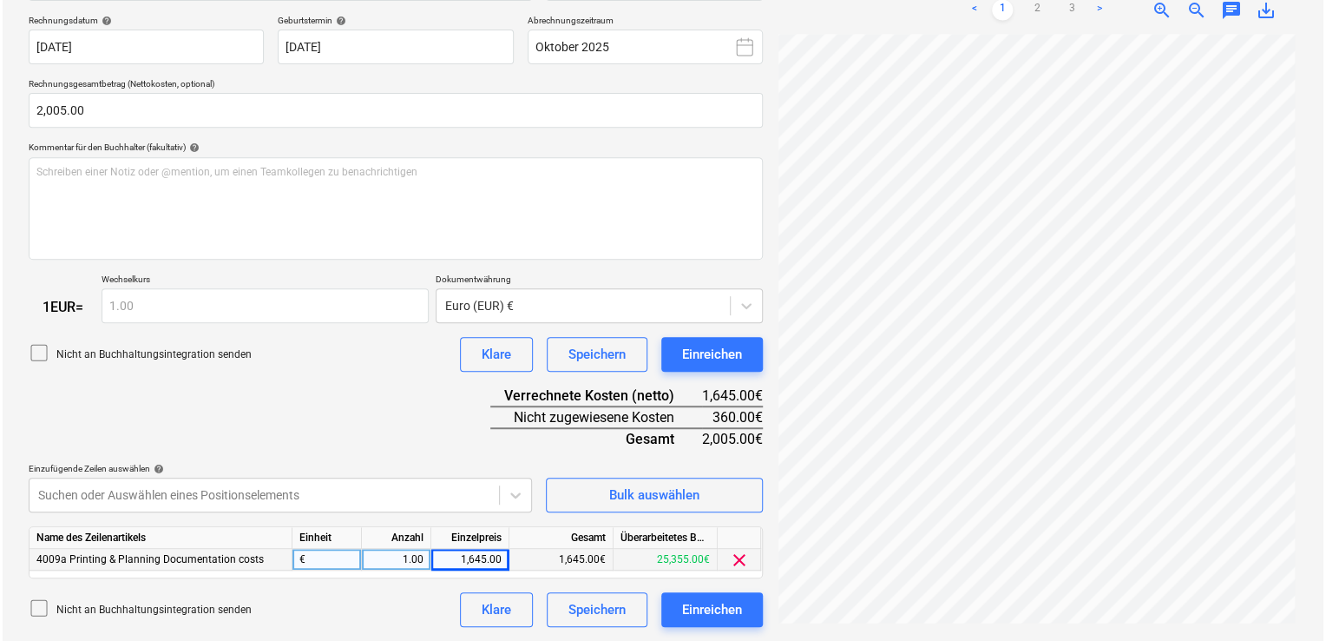
scroll to position [318, 0]
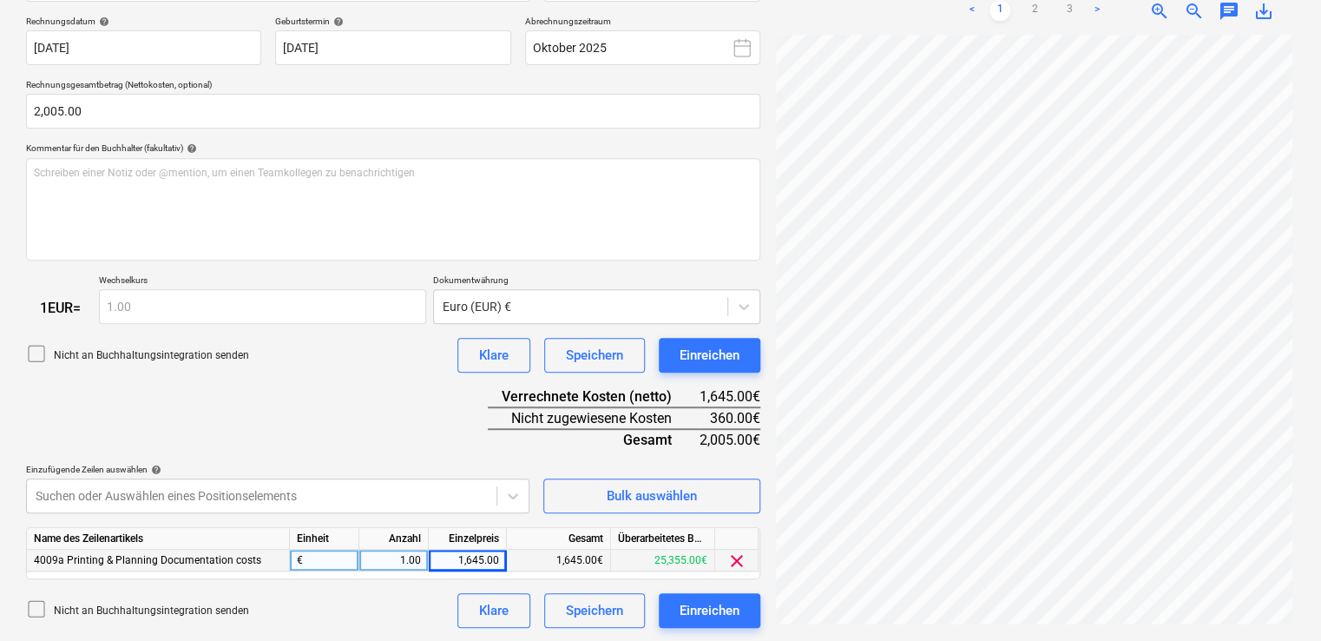
click at [486, 559] on div "1,645.00" at bounding box center [467, 560] width 63 height 22
type input "2005"
click at [709, 610] on div "Einreichen" at bounding box center [710, 610] width 60 height 23
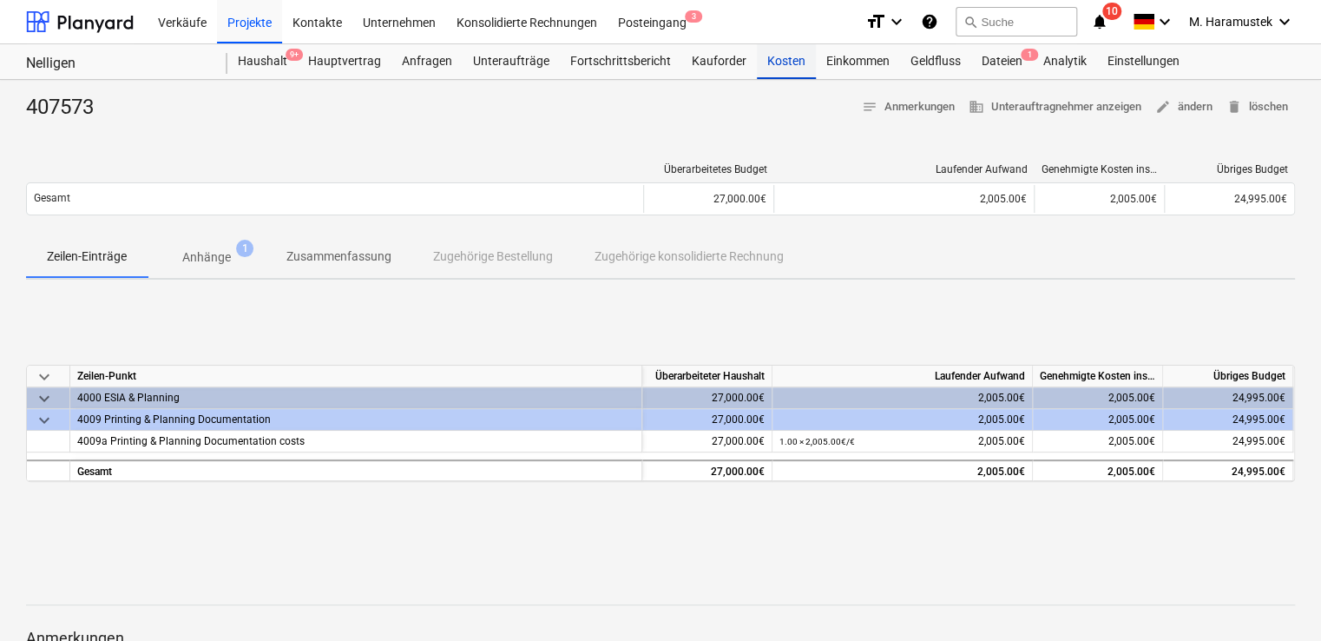
click at [774, 61] on div "Kosten" at bounding box center [786, 61] width 59 height 35
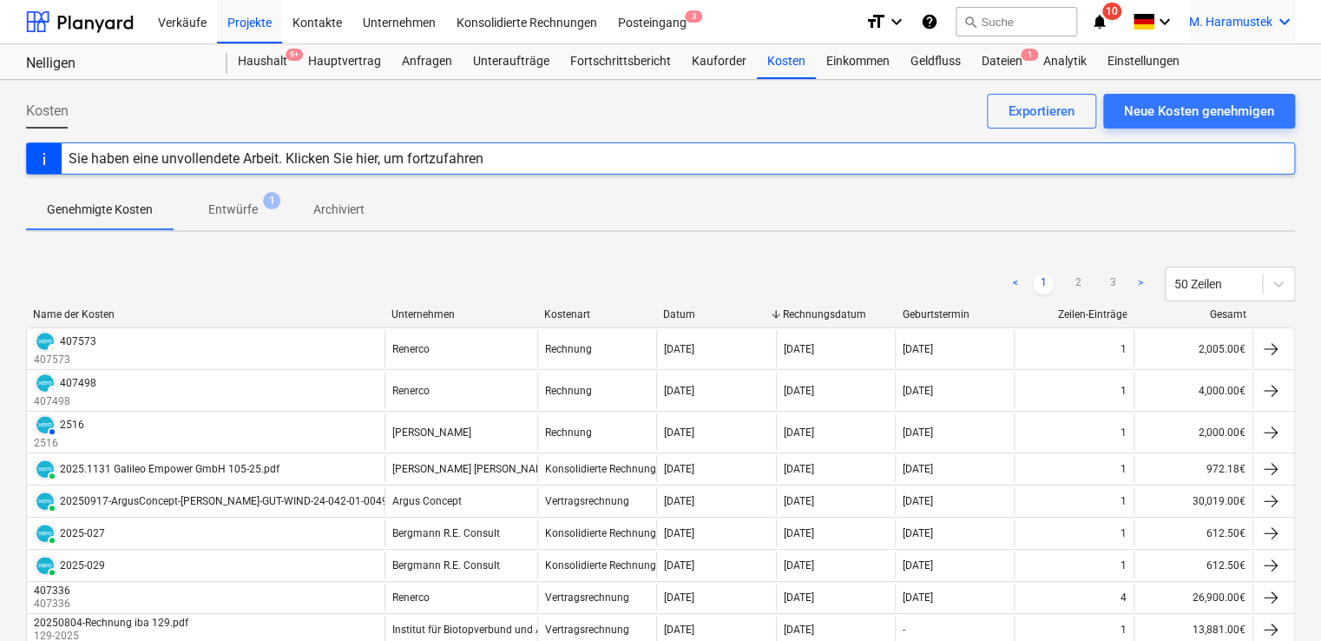
click at [1237, 19] on span "M. Haramustek" at bounding box center [1230, 22] width 83 height 14
